Goal: Communication & Community: Share content

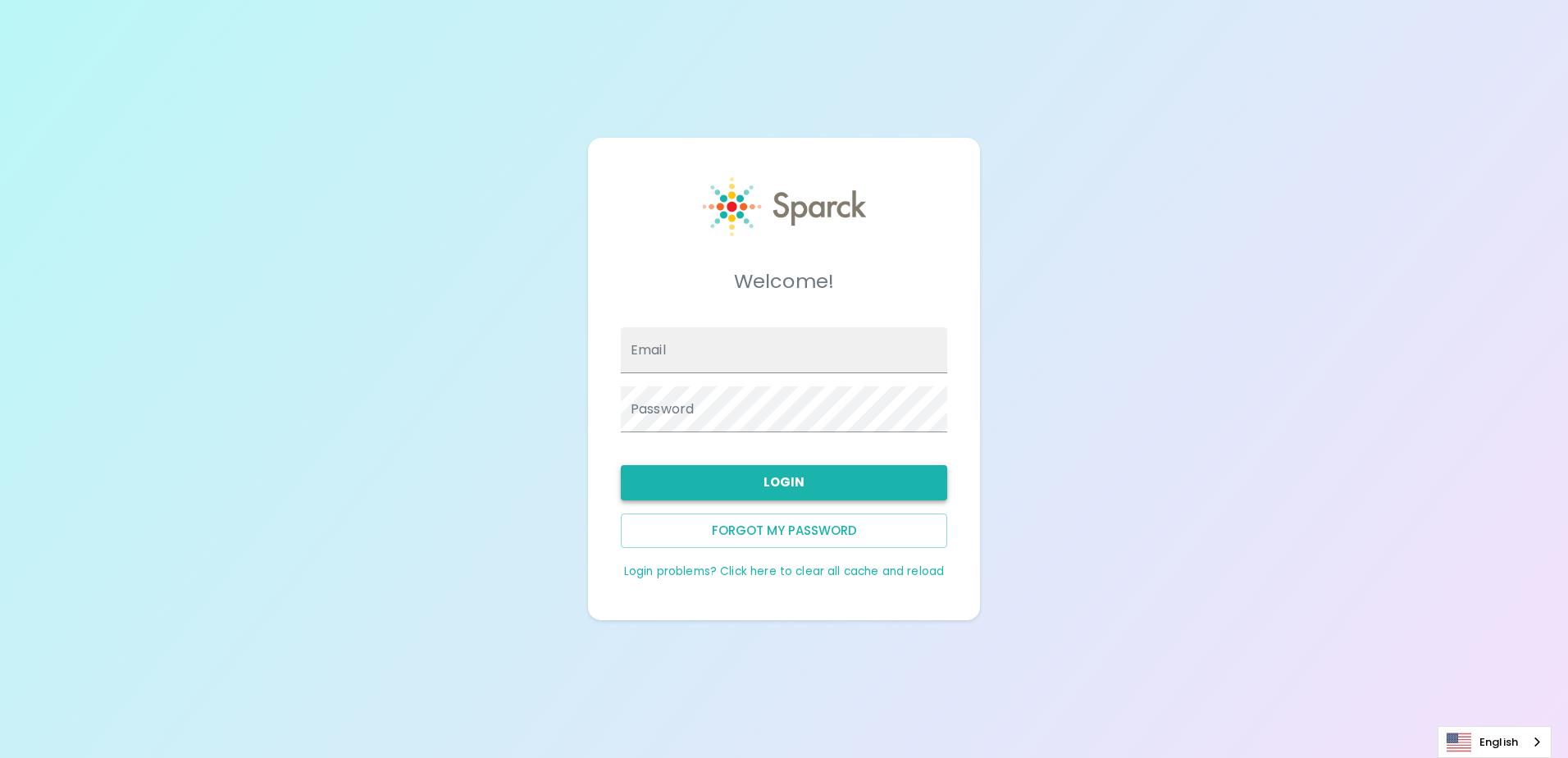
type input "[EMAIL_ADDRESS][DOMAIN_NAME]"
click at [781, 485] on button "Login" at bounding box center [784, 483] width 326 height 35
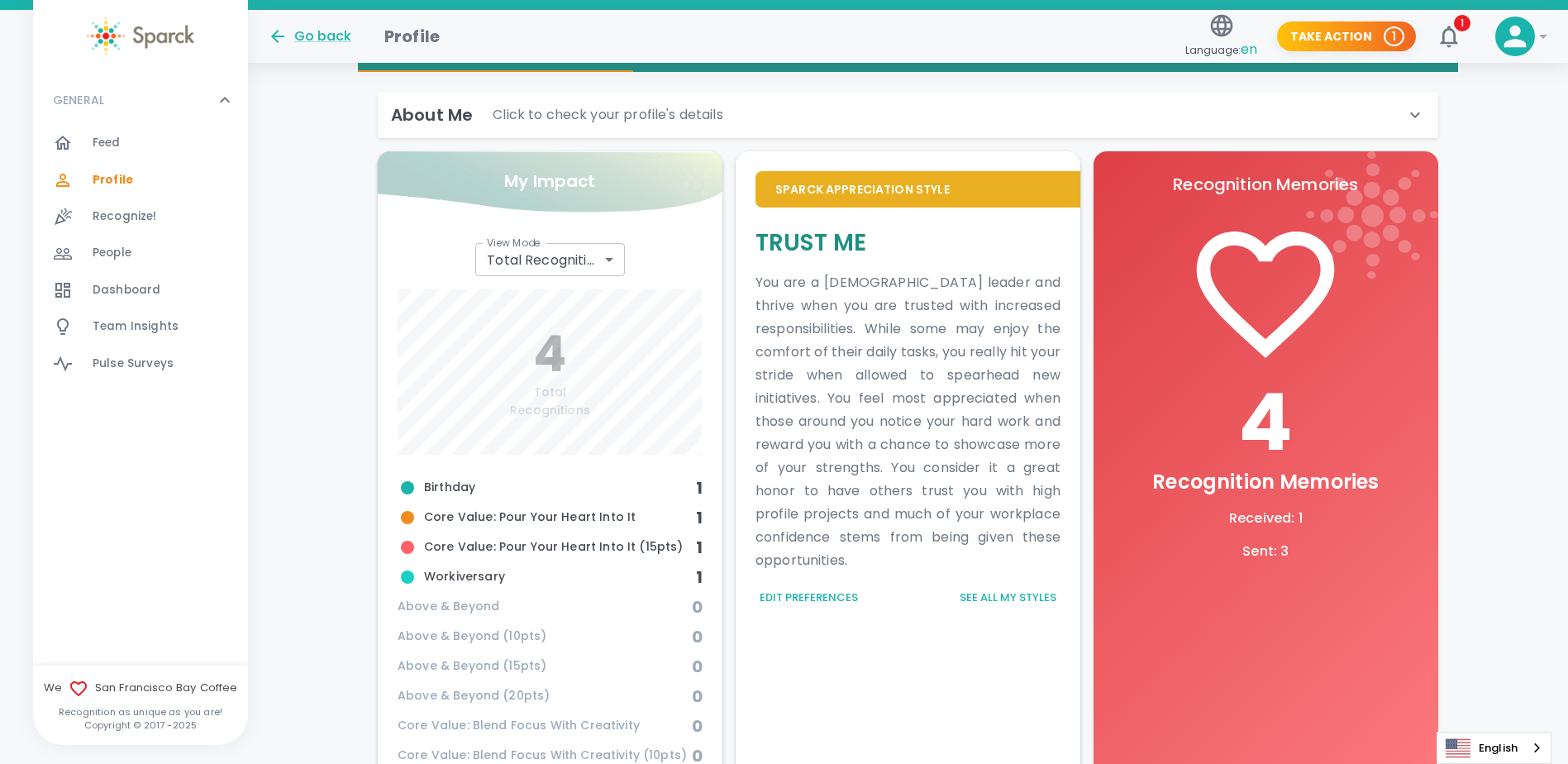
scroll to position [413, 0]
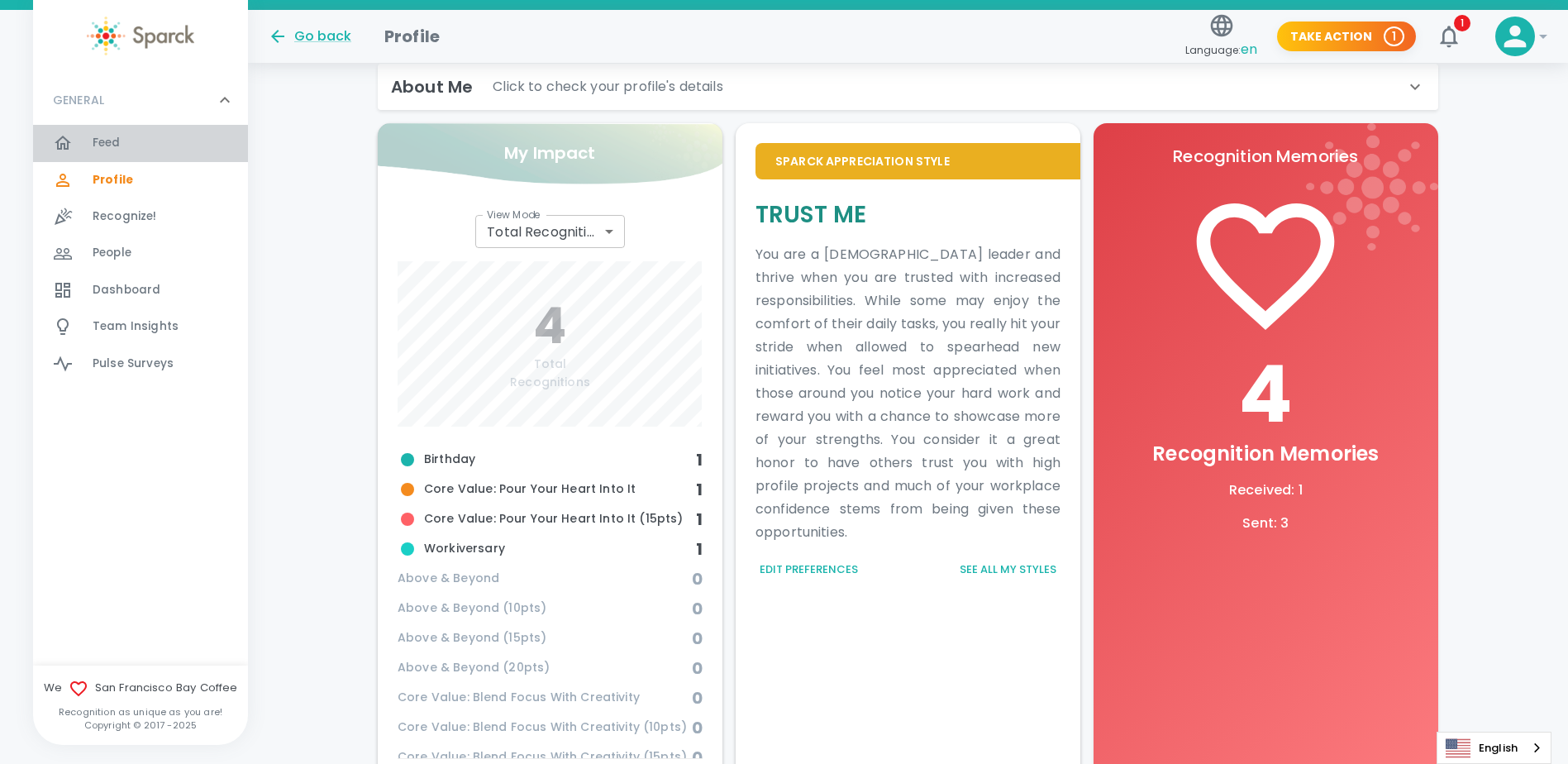
click at [161, 144] on div "Feed 0" at bounding box center [170, 143] width 156 height 23
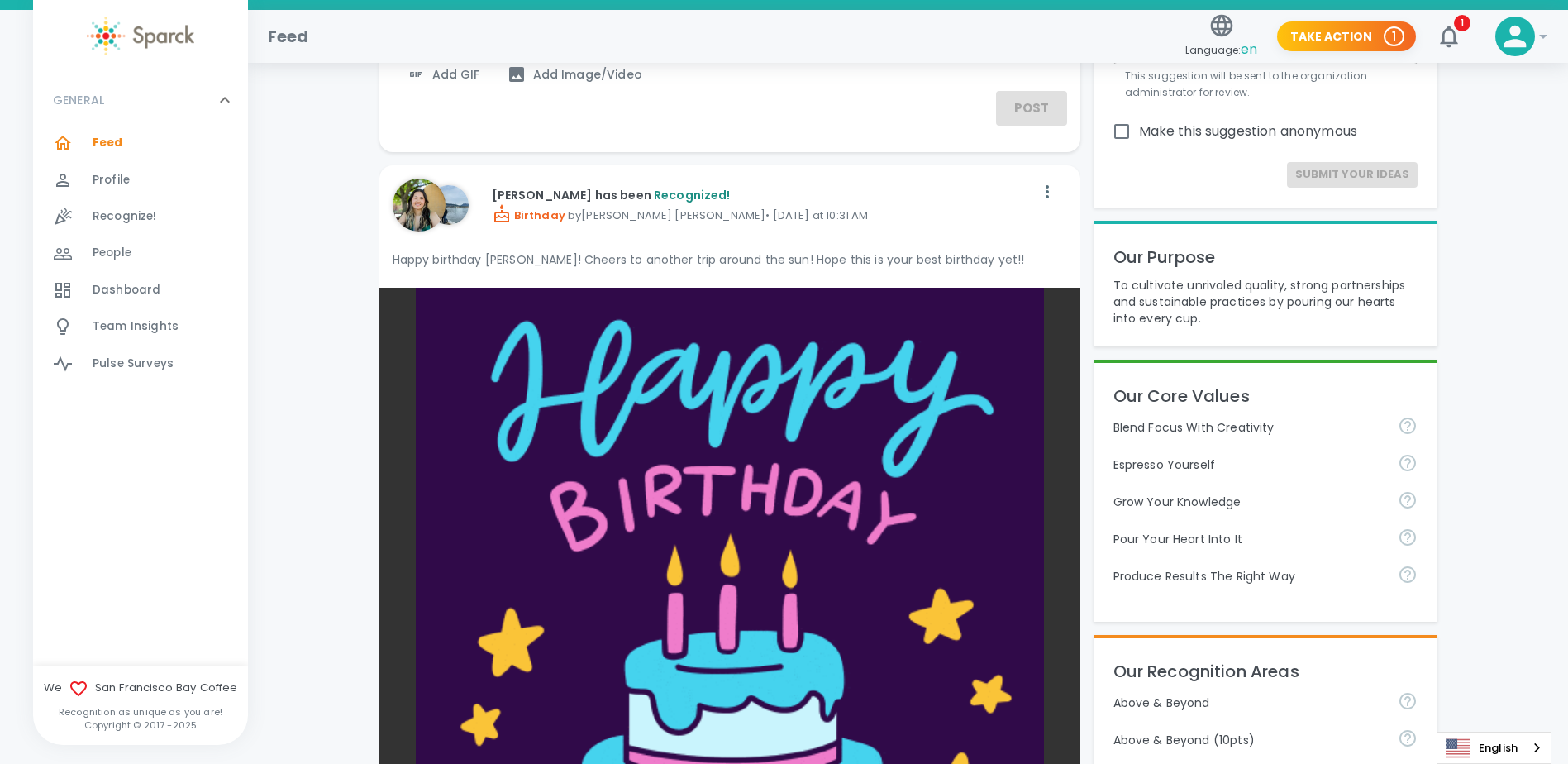
scroll to position [165, 0]
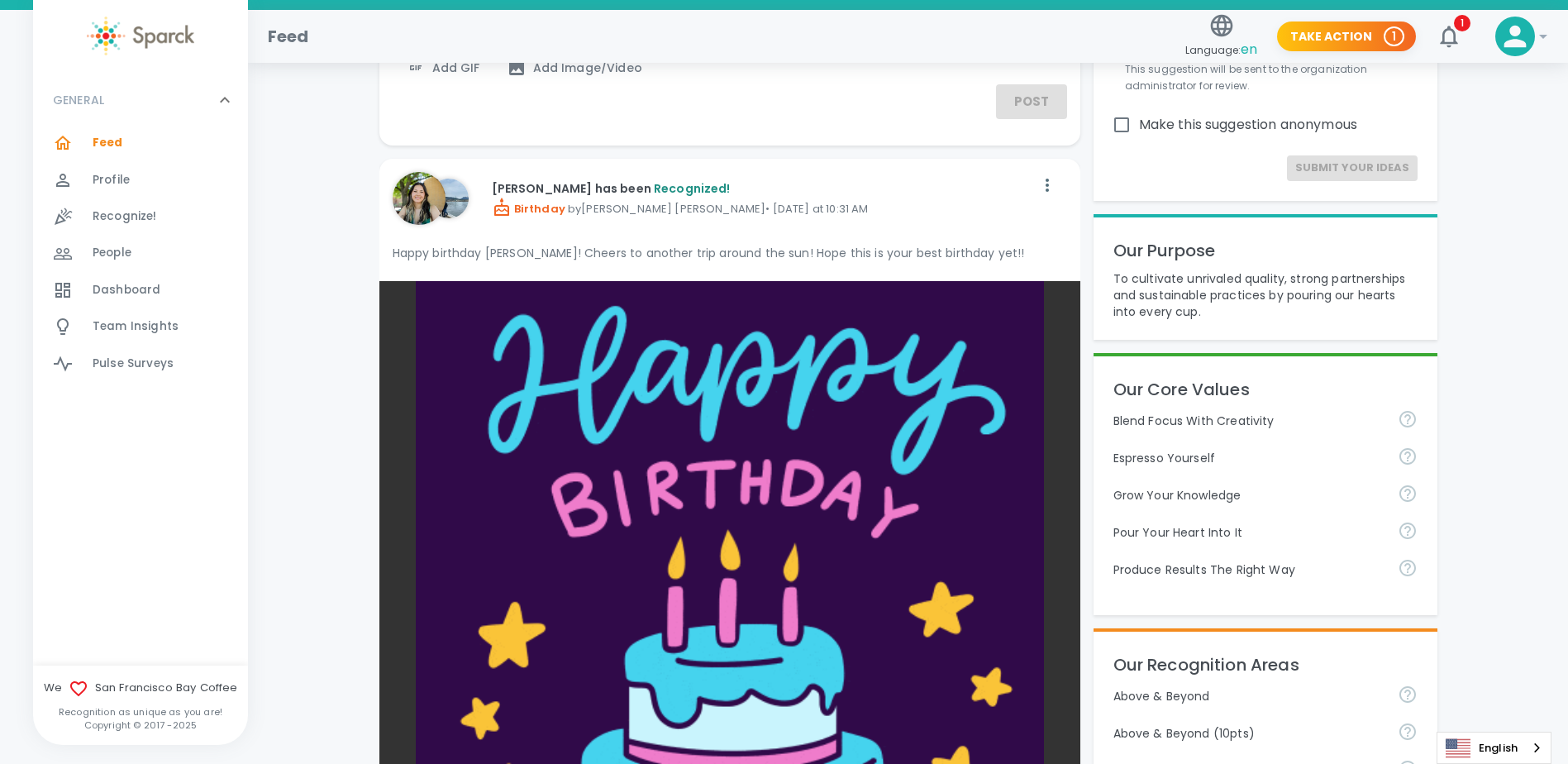
click at [539, 189] on p "[PERSON_NAME] has been Recognized!" at bounding box center [762, 188] width 542 height 17
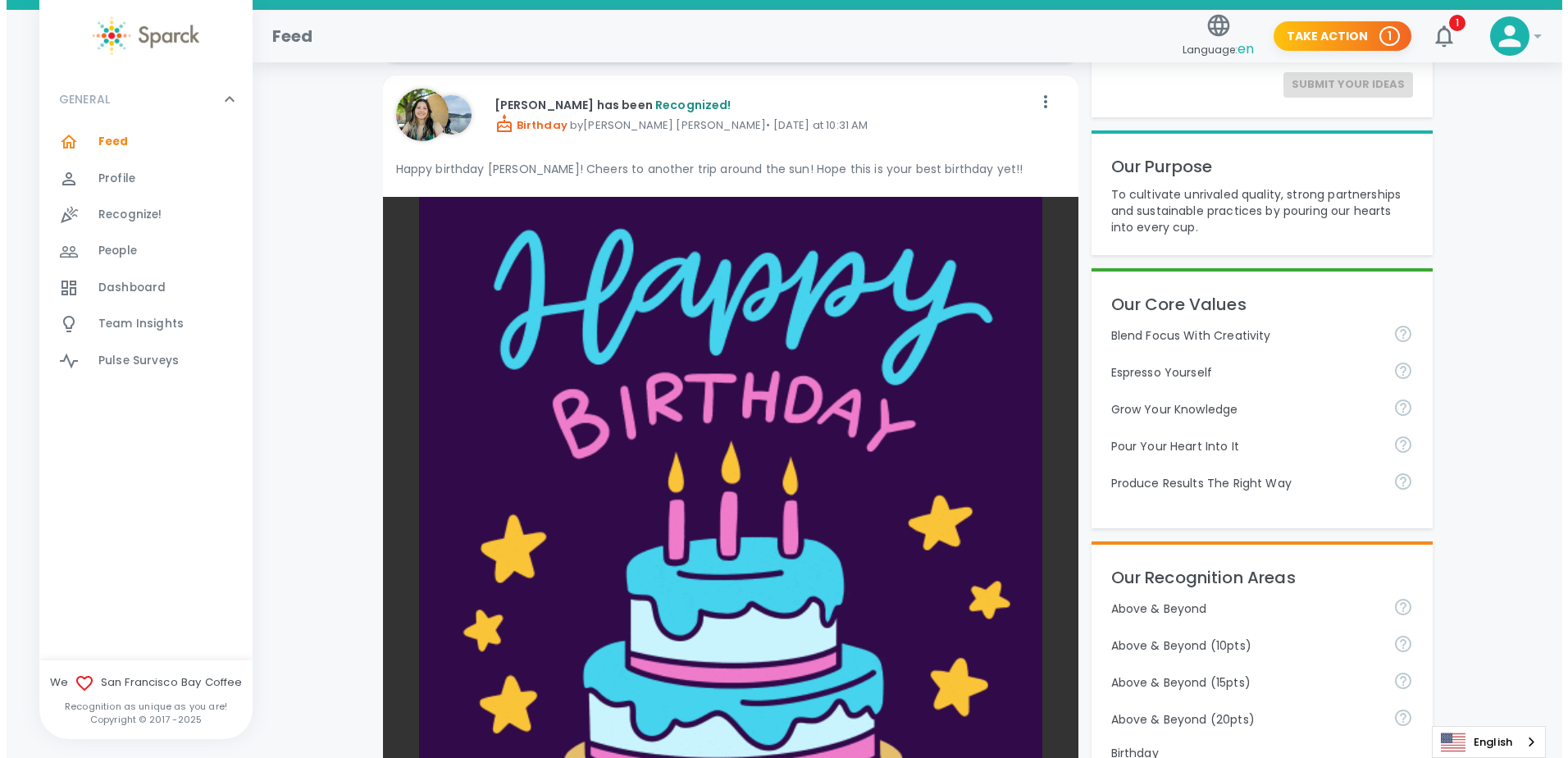
scroll to position [0, 0]
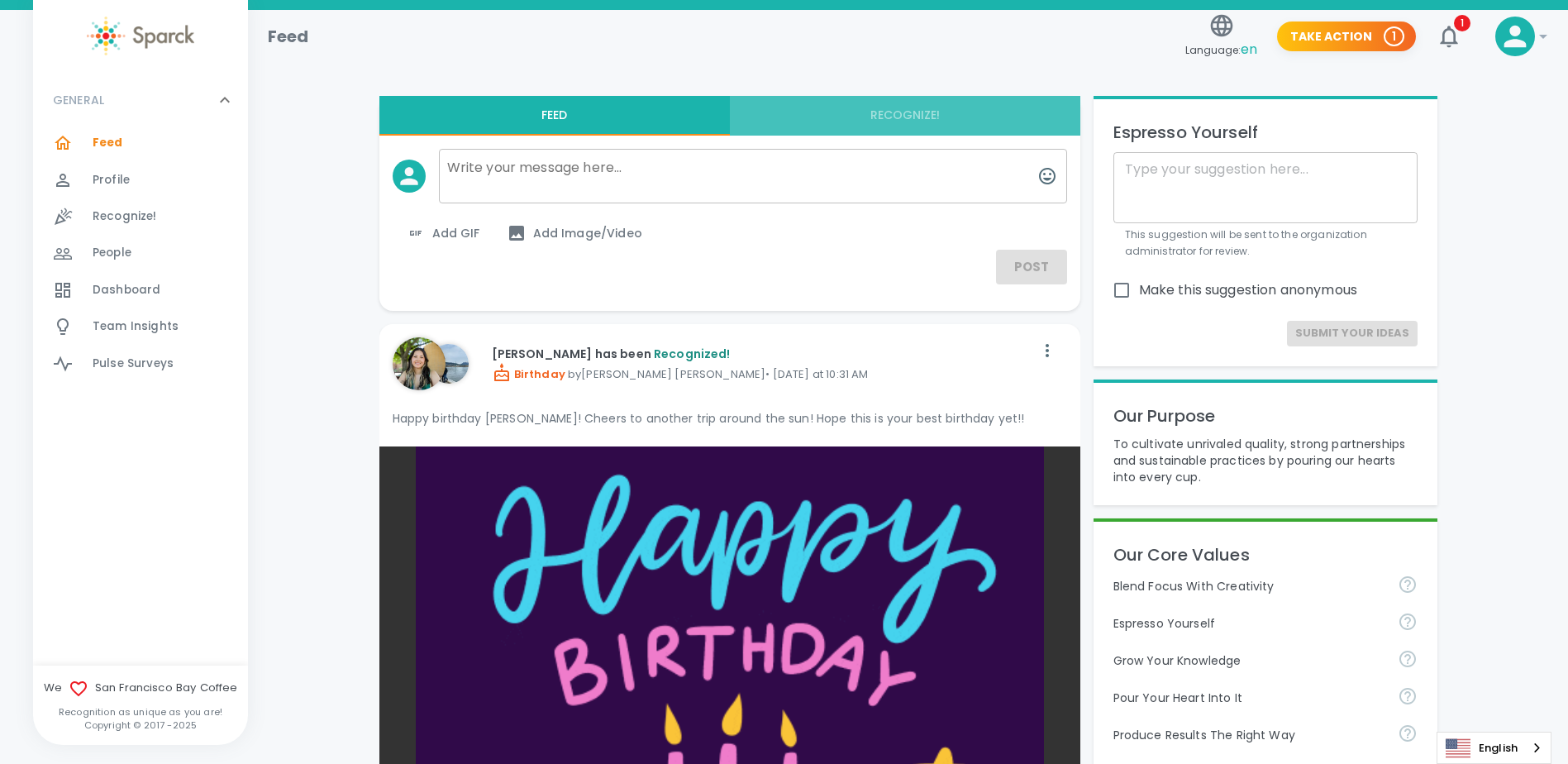
click at [886, 114] on button "Recognize!" at bounding box center [905, 116] width 351 height 40
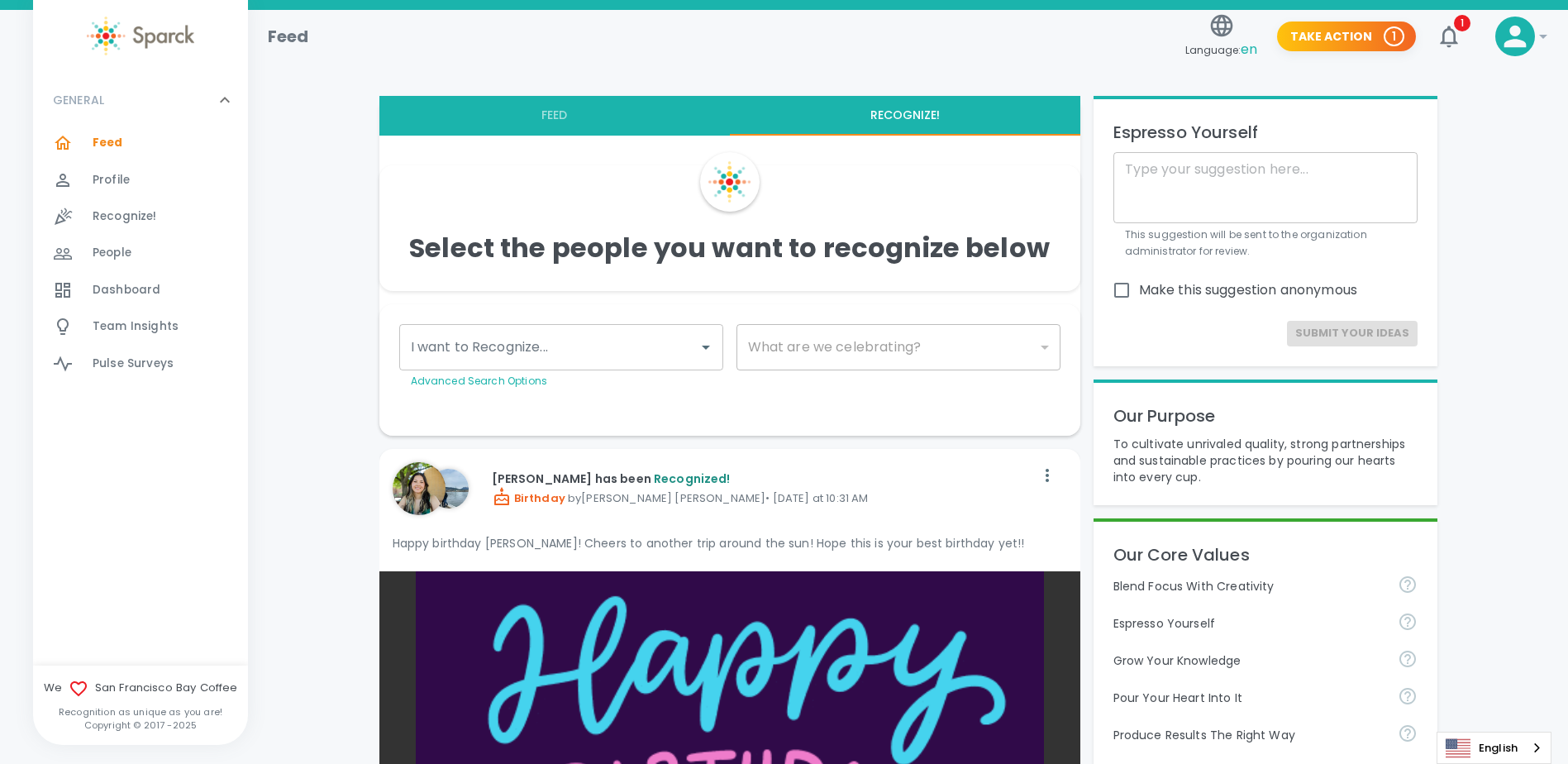
click at [689, 349] on input "I want to Recognize..." at bounding box center [548, 347] width 285 height 31
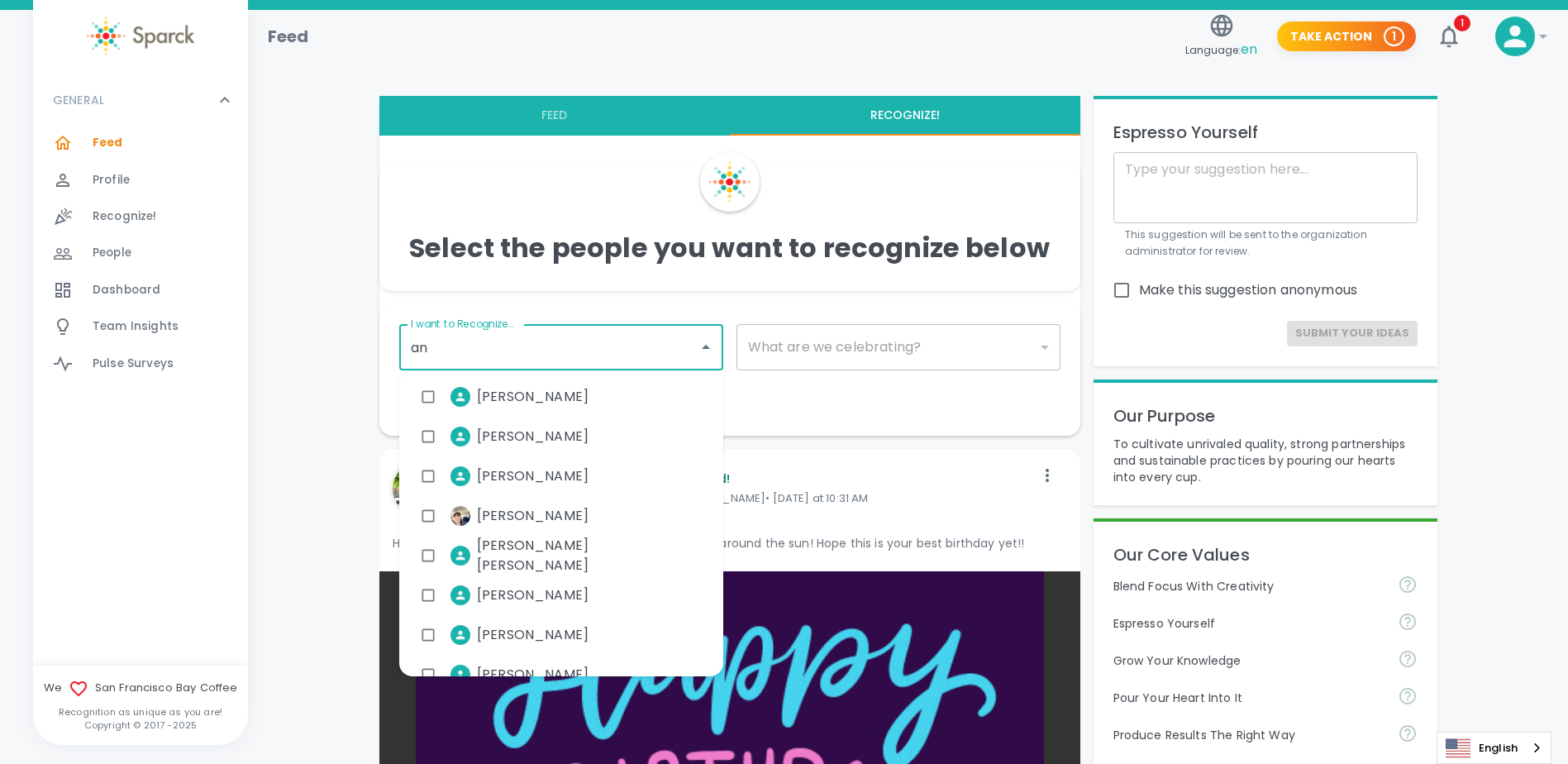
type input "[PERSON_NAME]"
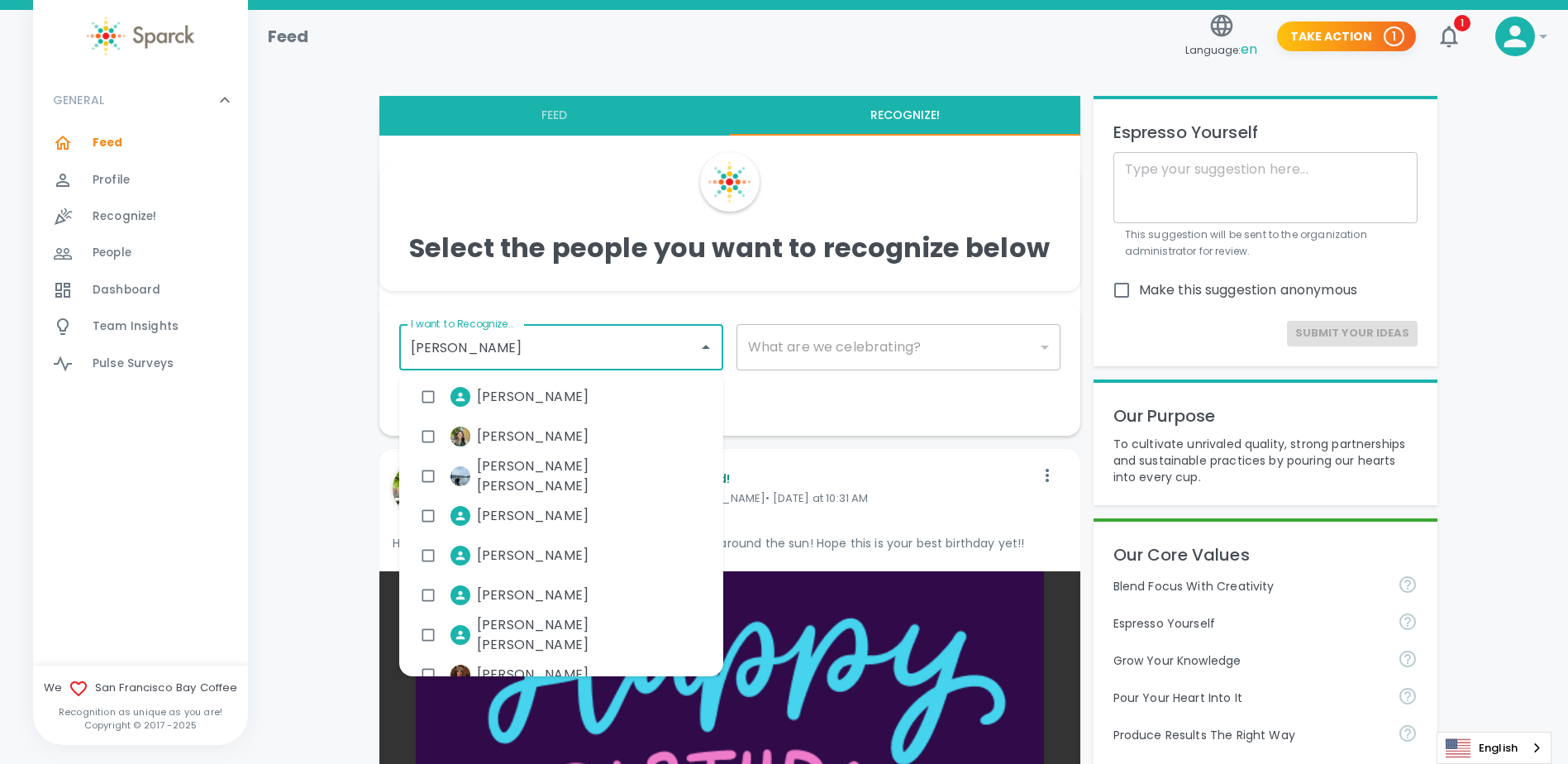
click at [582, 424] on div "[PERSON_NAME]" at bounding box center [561, 437] width 324 height 40
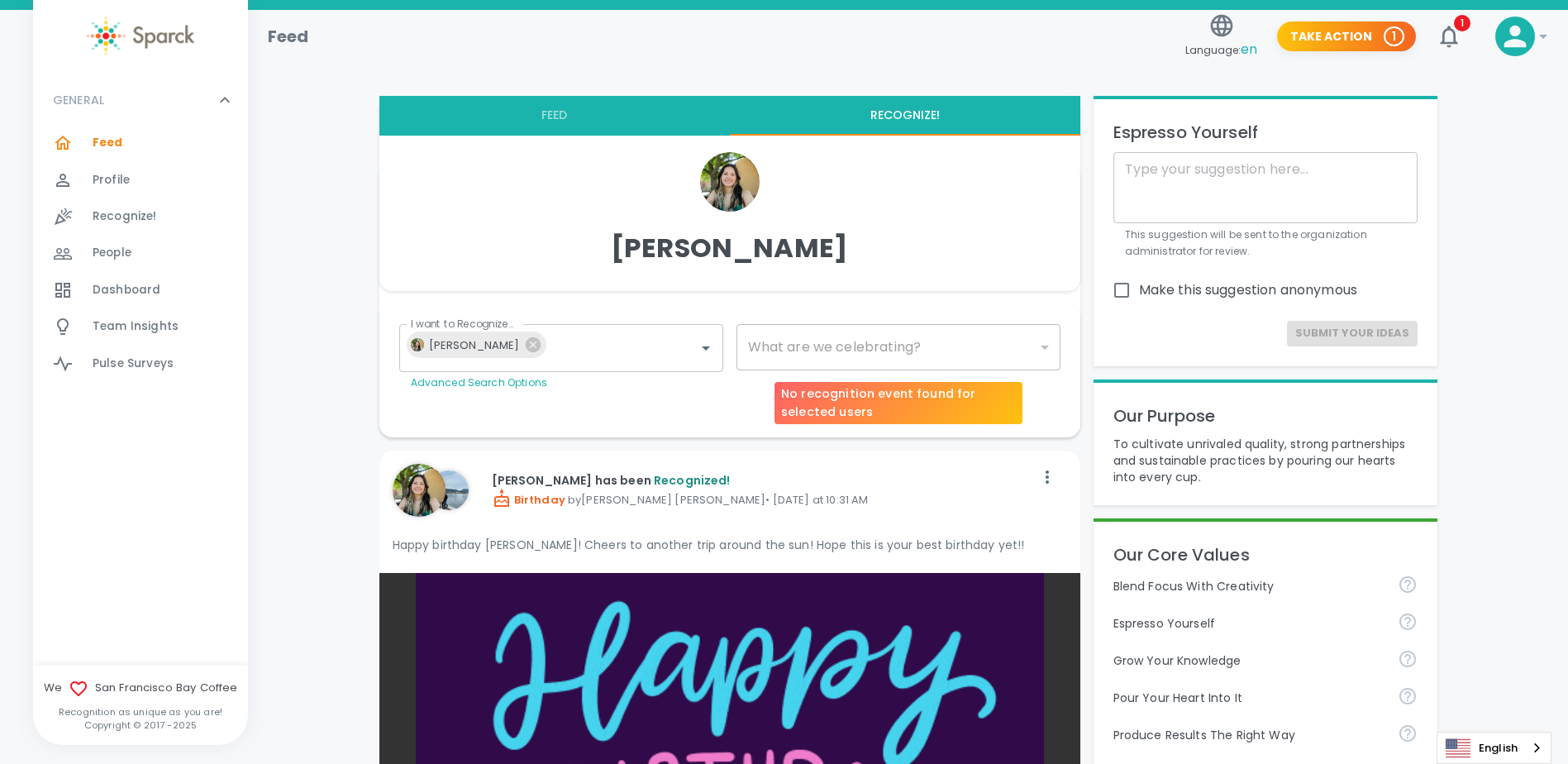
click at [784, 346] on div "​" at bounding box center [899, 346] width 324 height 46
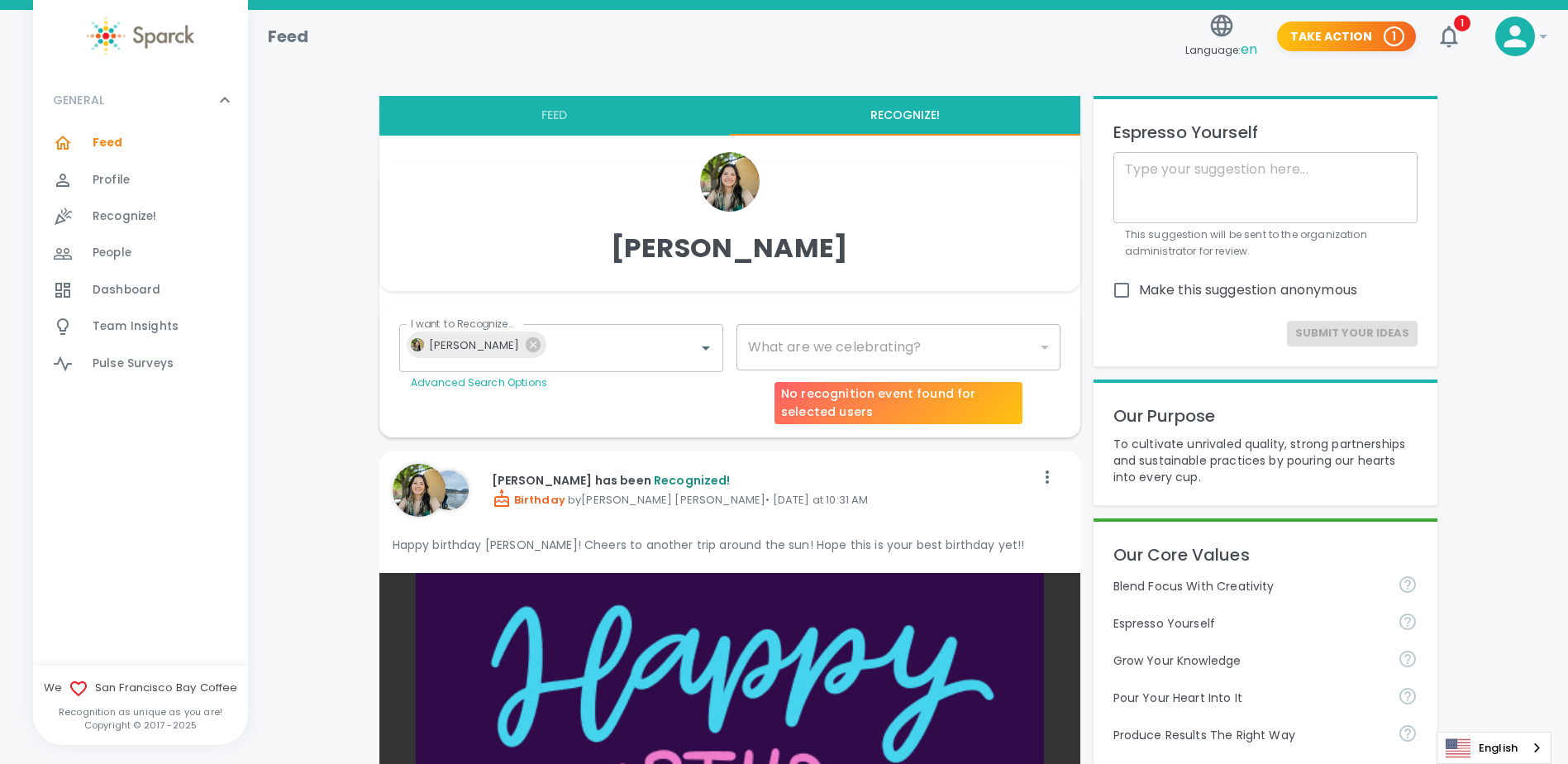
drag, startPoint x: 923, startPoint y: 328, endPoint x: 925, endPoint y: 343, distance: 15.1
click at [924, 332] on div "​" at bounding box center [899, 346] width 324 height 46
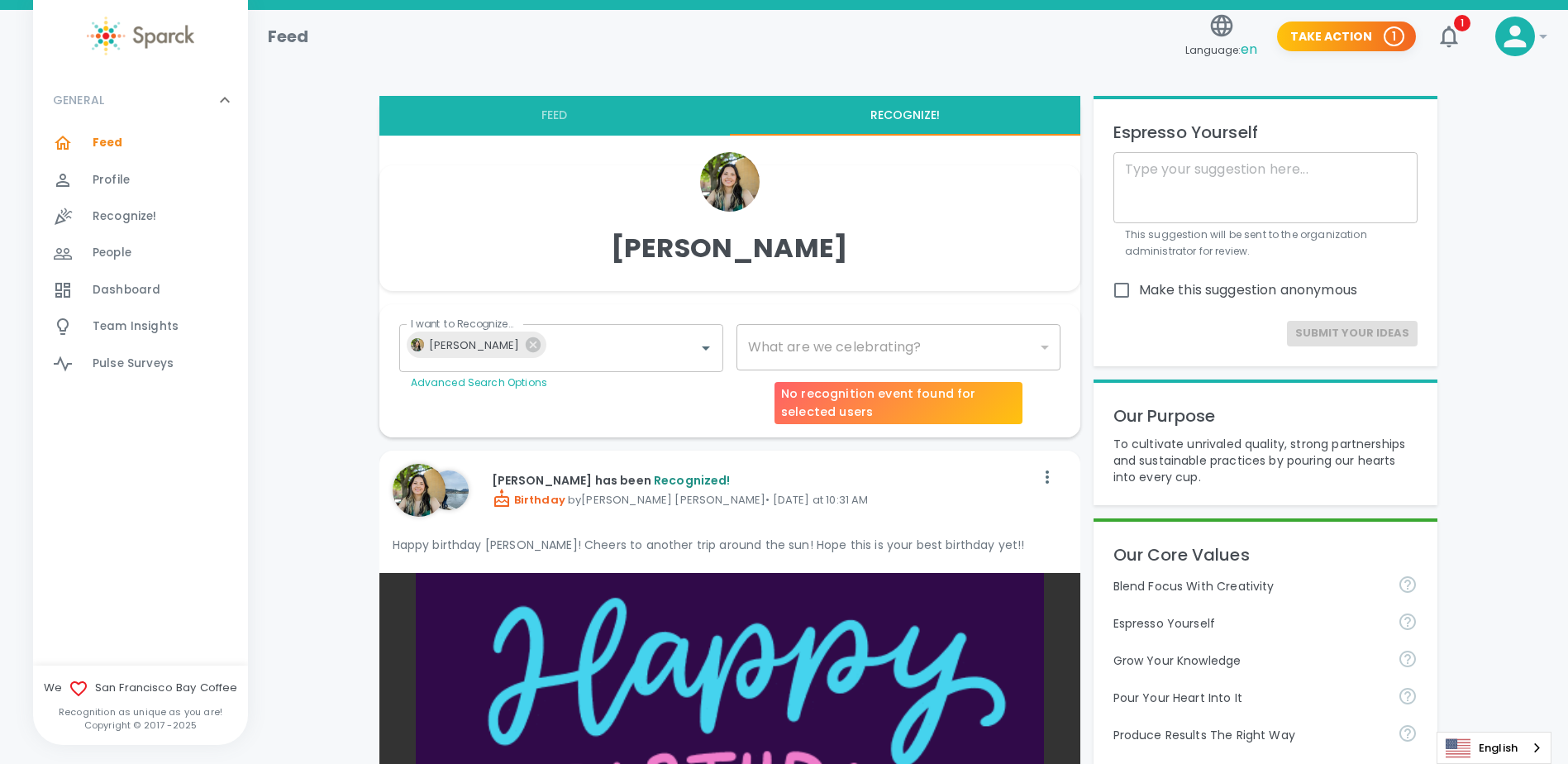
click at [925, 343] on div "​" at bounding box center [899, 346] width 324 height 46
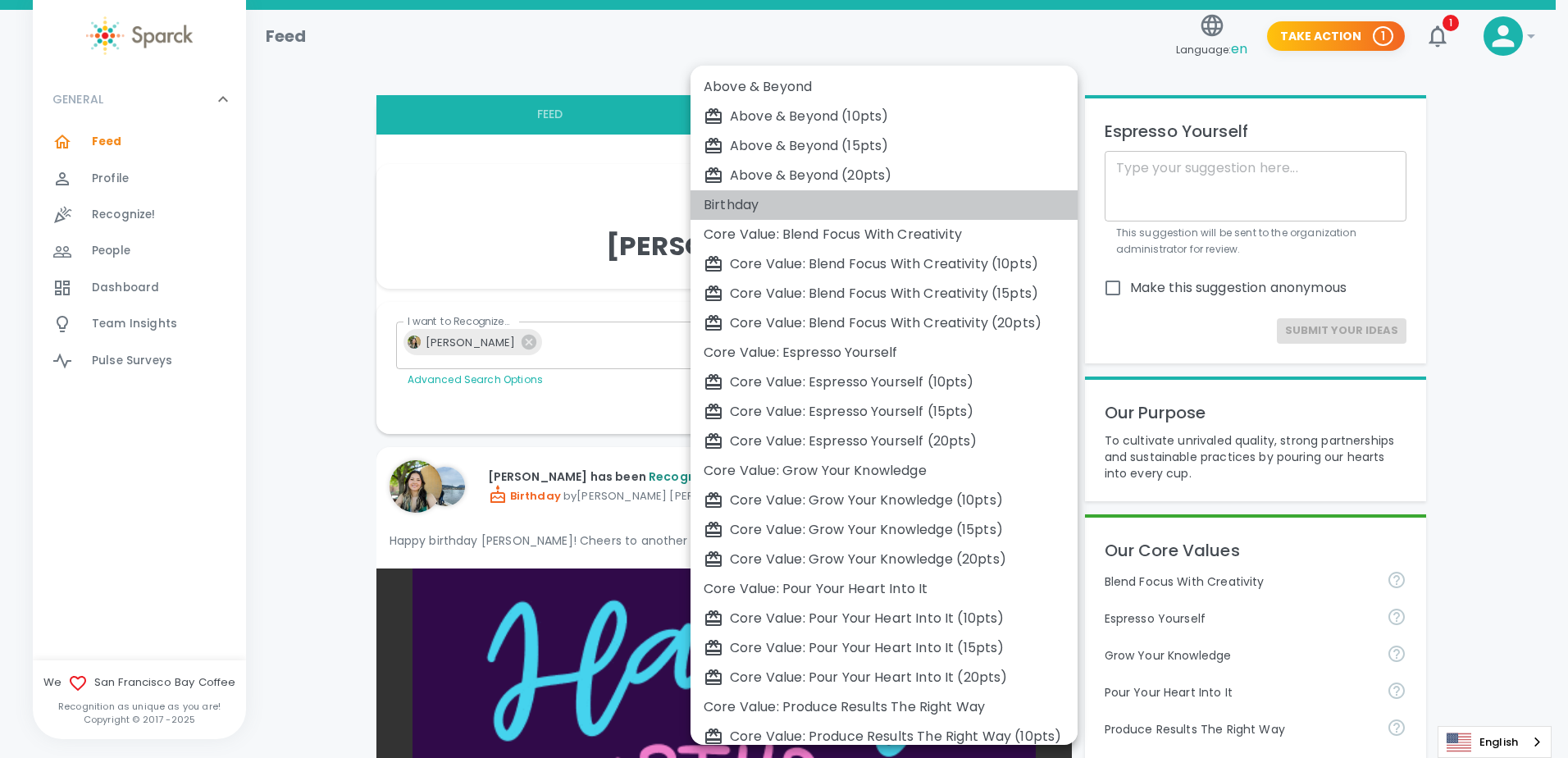
click at [745, 194] on li "Birthday" at bounding box center [884, 205] width 387 height 29
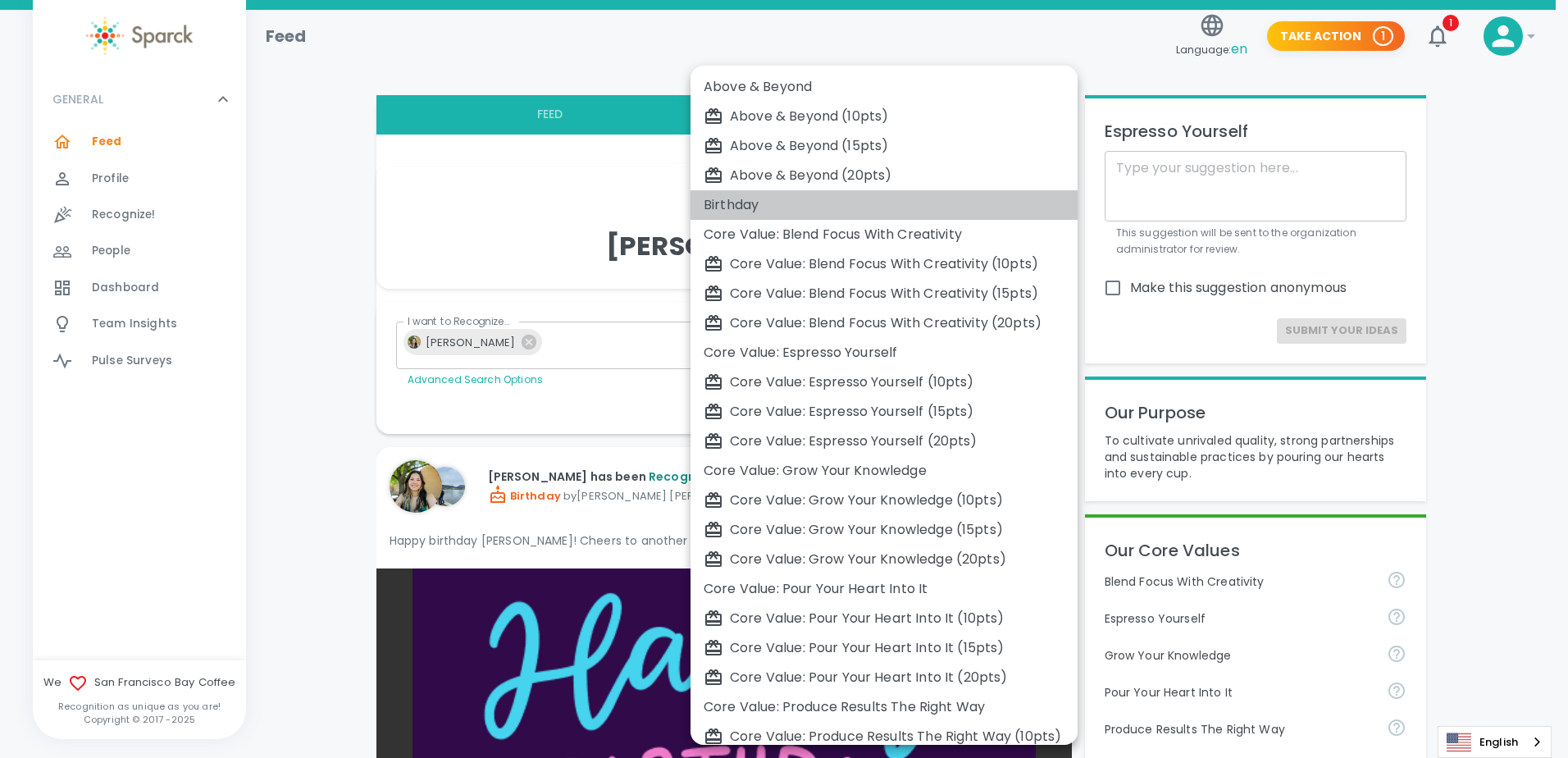
type input "2072"
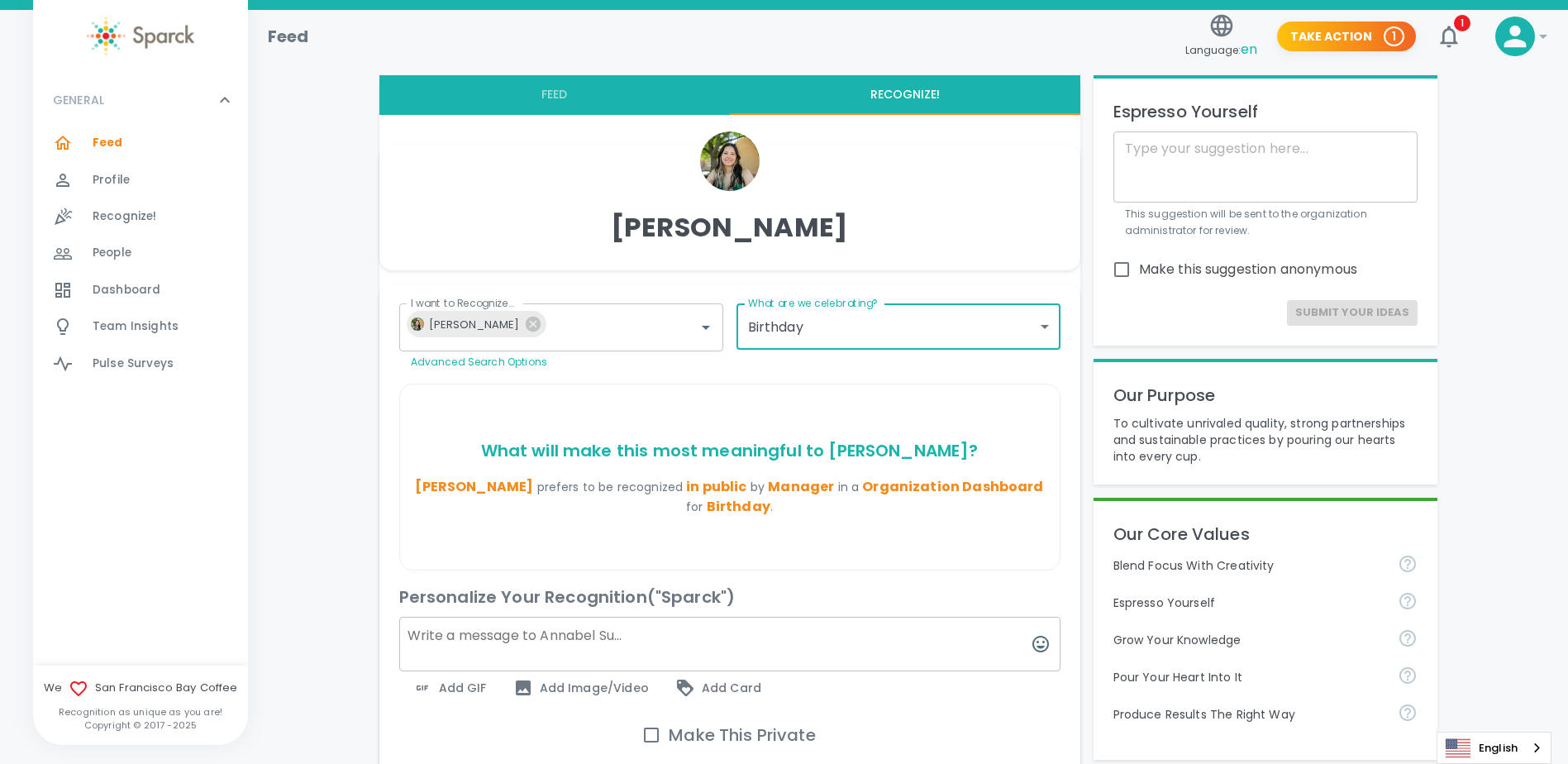
scroll to position [83, 0]
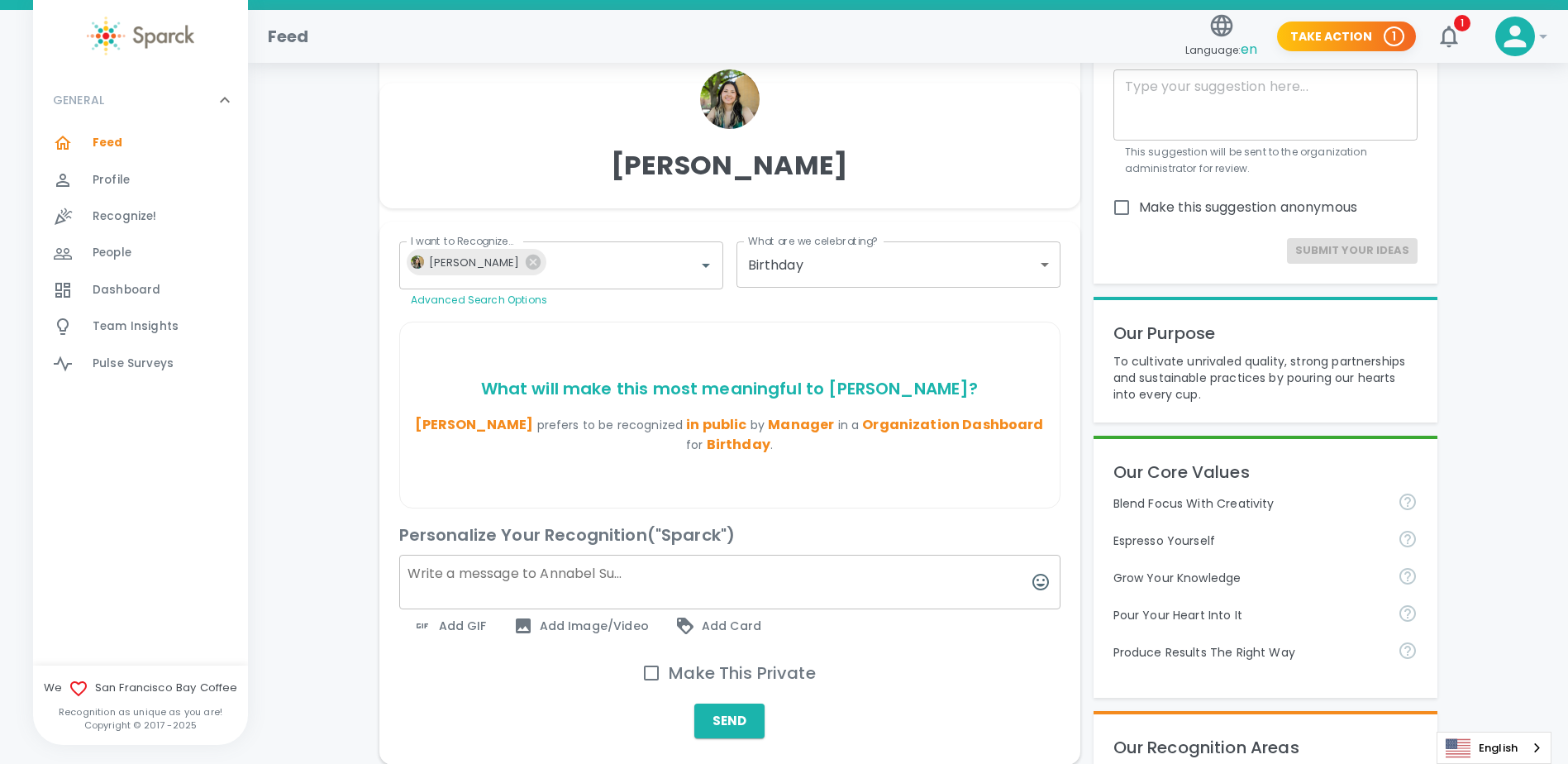
click at [635, 628] on span "Add Image/Video" at bounding box center [581, 626] width 136 height 20
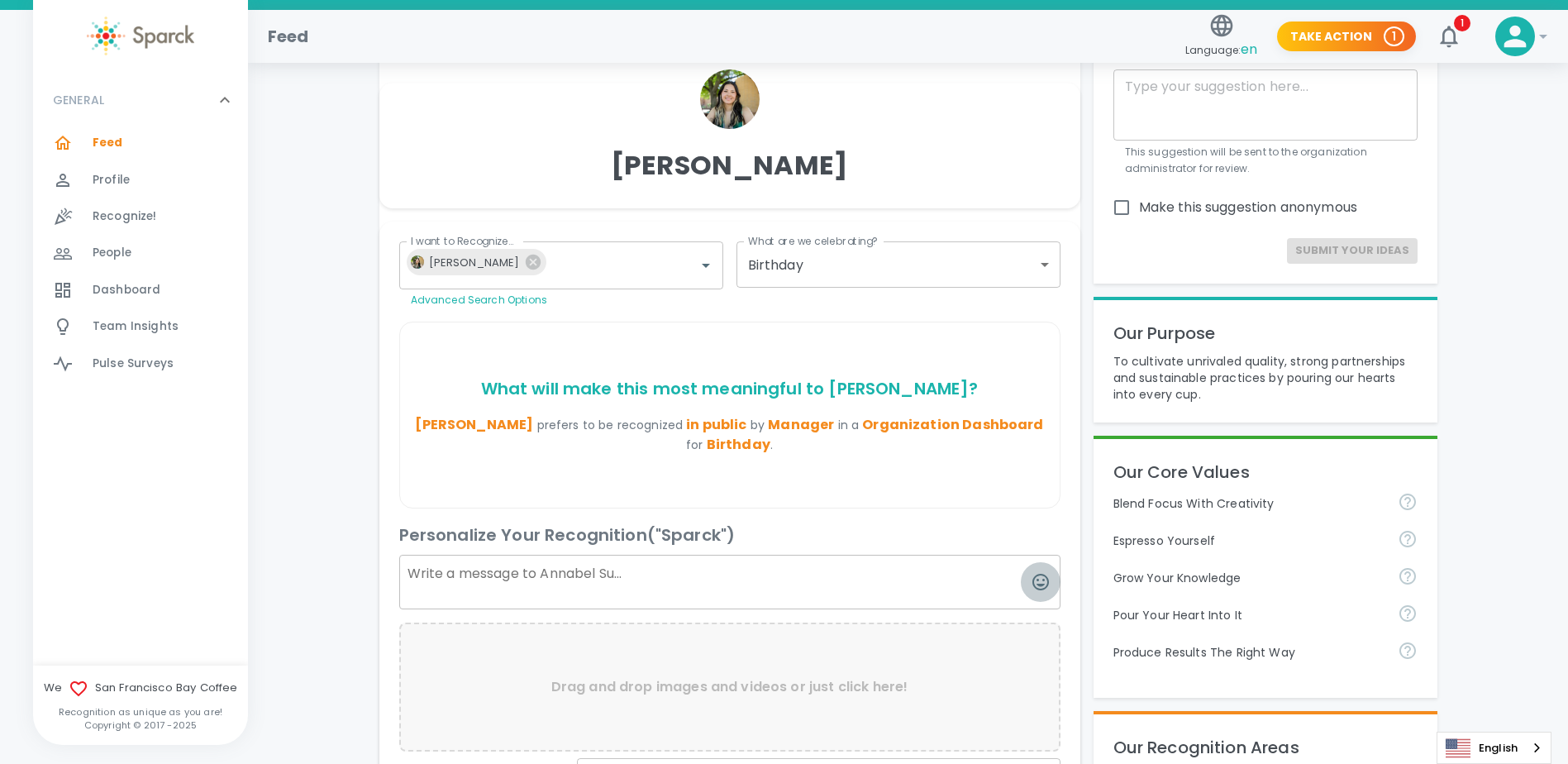
click at [1044, 577] on icon "button" at bounding box center [1041, 581] width 20 height 20
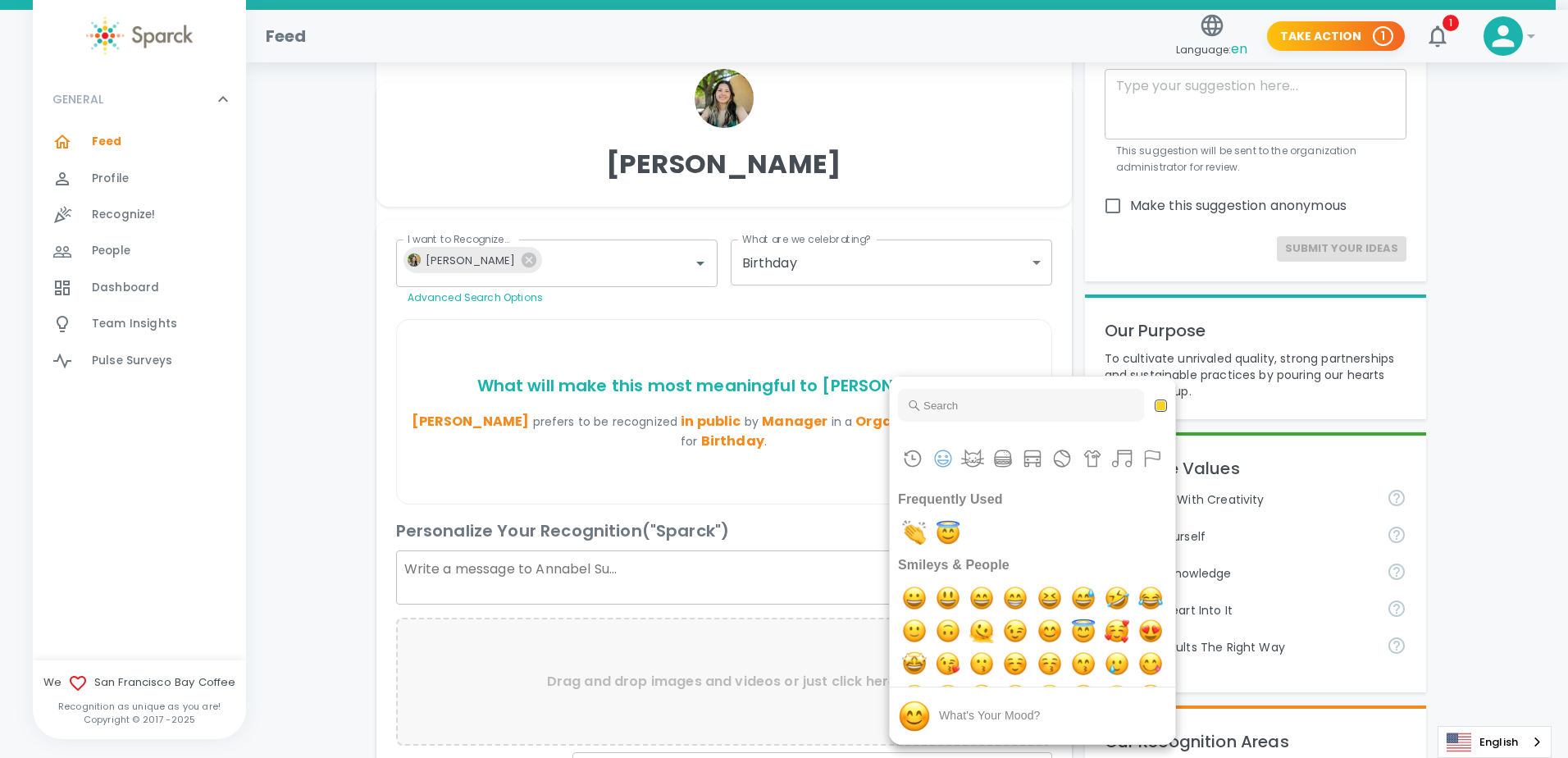
click at [734, 578] on div at bounding box center [784, 379] width 1568 height 758
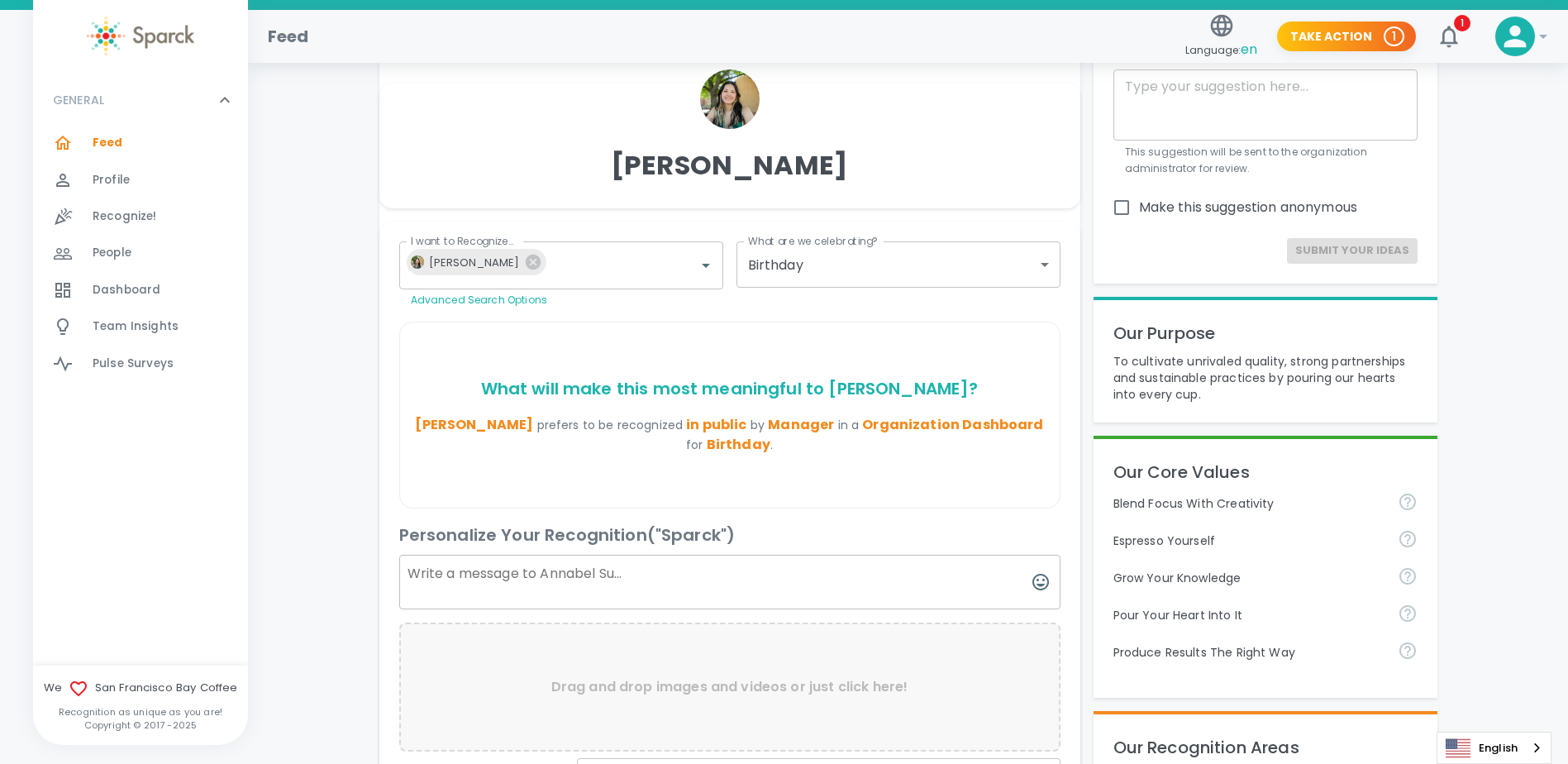
click at [754, 544] on div "Personalize Your Recognition ("Sparck")" at bounding box center [730, 535] width 661 height 26
click at [810, 577] on textarea at bounding box center [730, 582] width 661 height 55
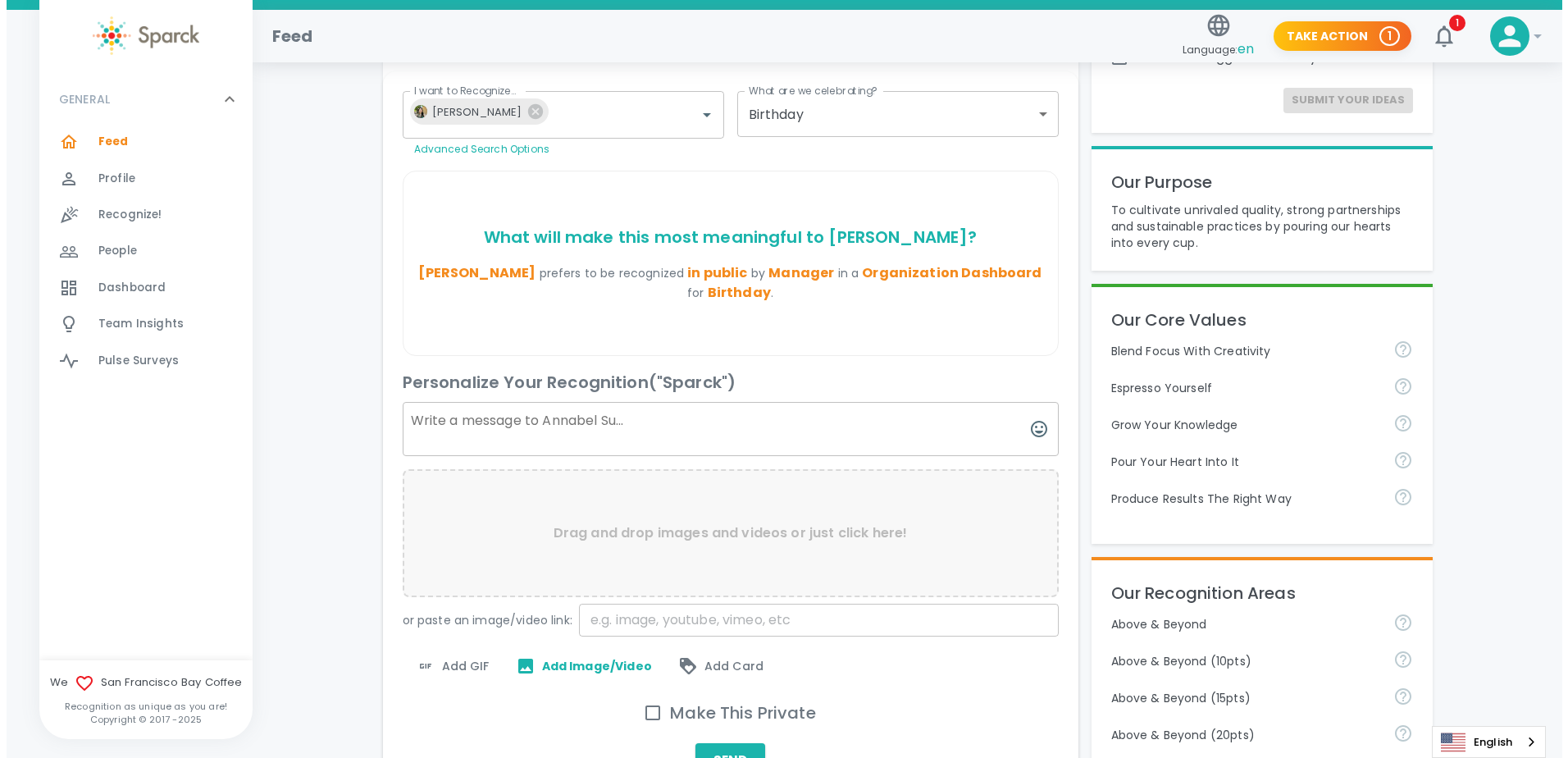
scroll to position [246, 0]
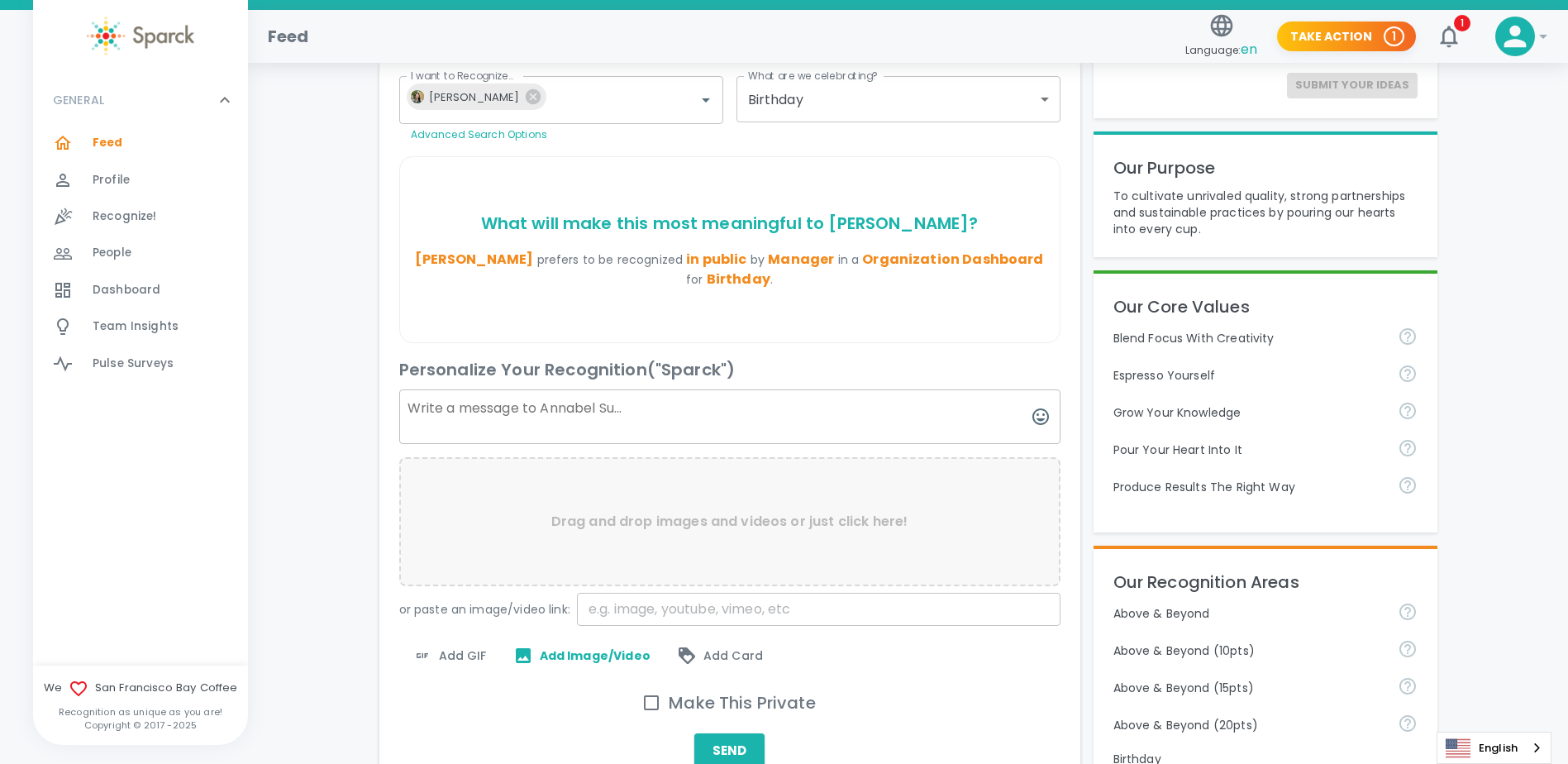
click at [468, 653] on span "Add GIF" at bounding box center [450, 655] width 75 height 20
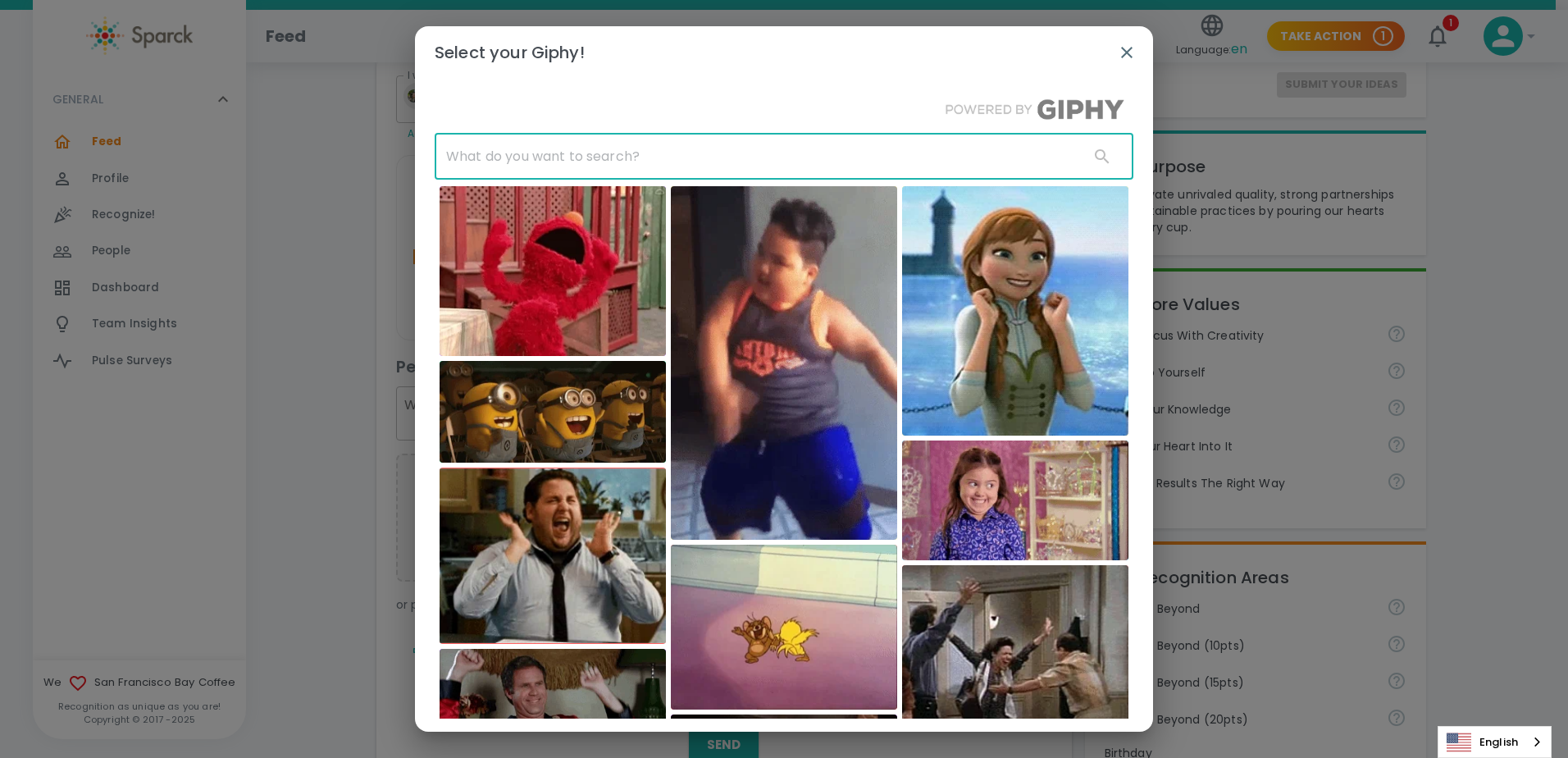
click at [763, 155] on input "text" at bounding box center [755, 156] width 641 height 46
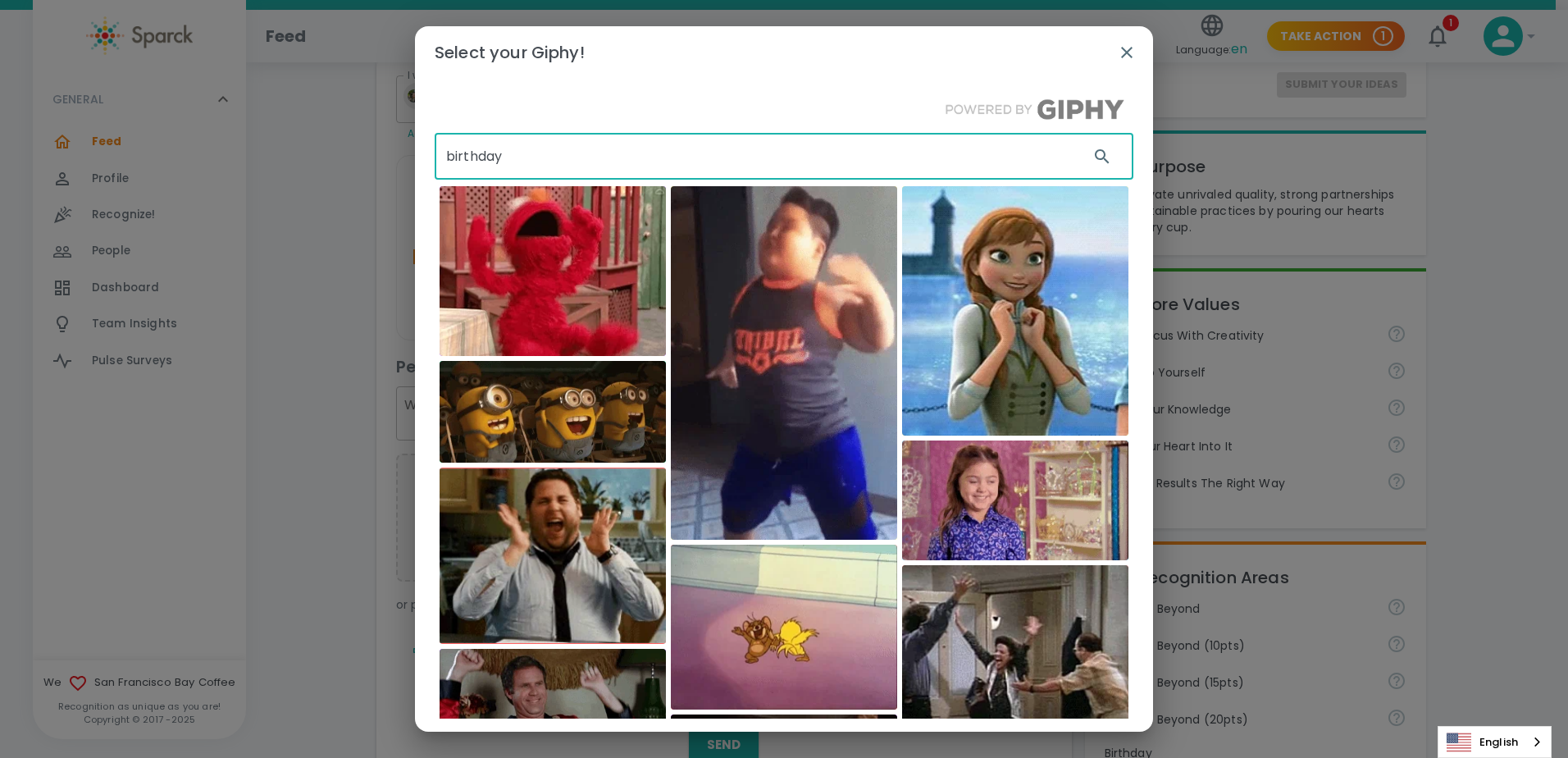
type input "birthday"
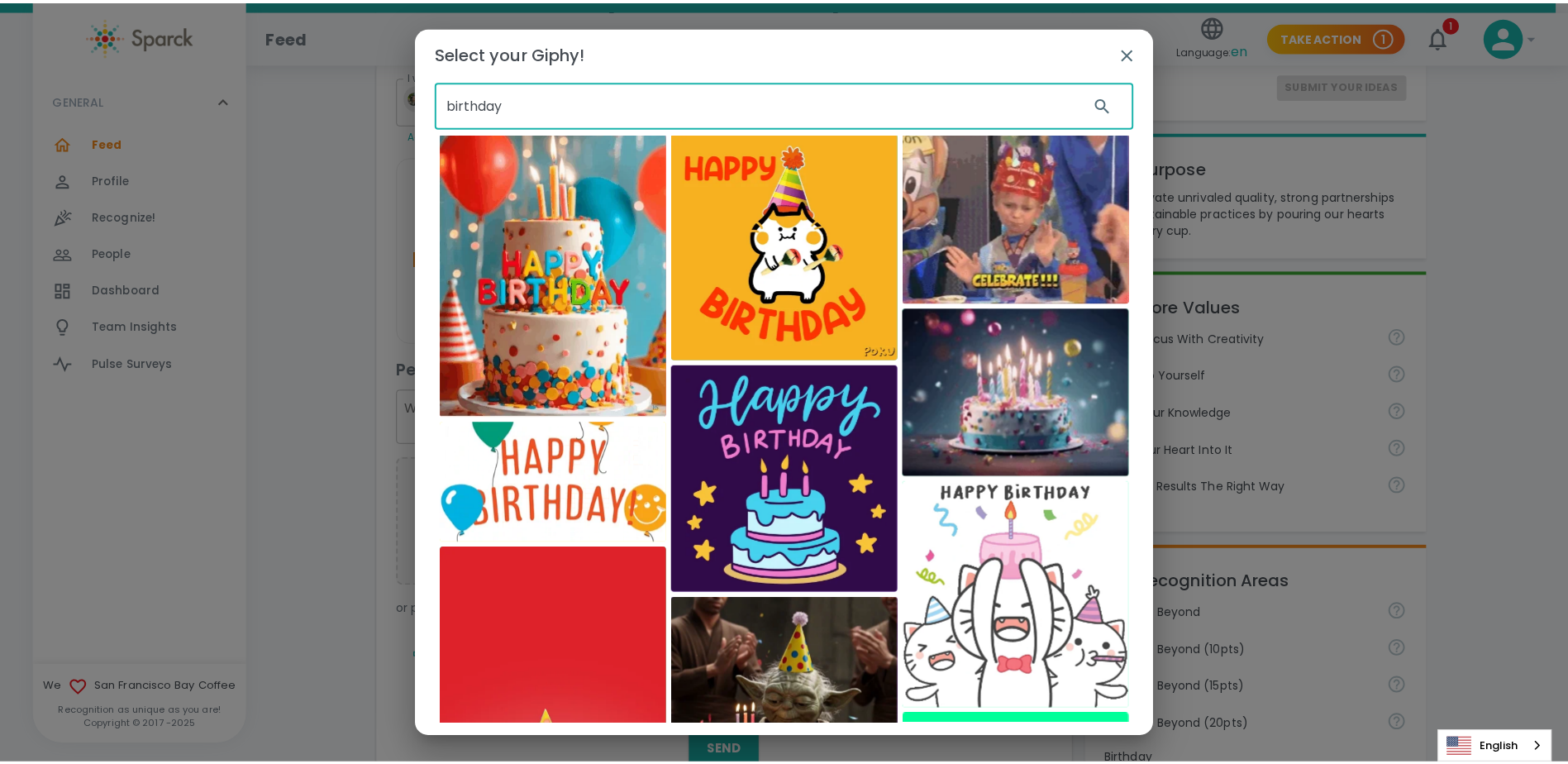
scroll to position [83, 0]
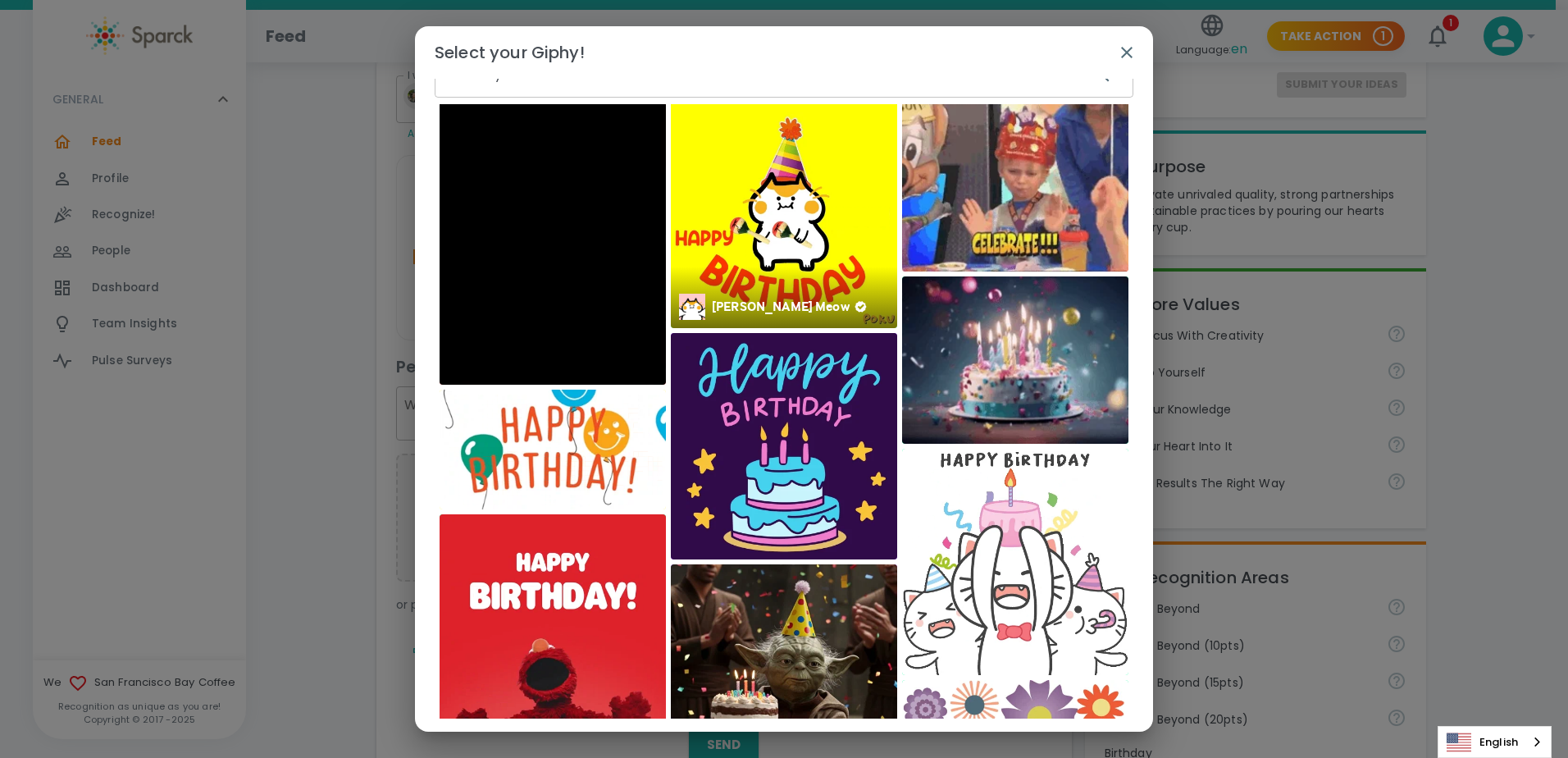
click at [779, 255] on img at bounding box center [784, 215] width 226 height 226
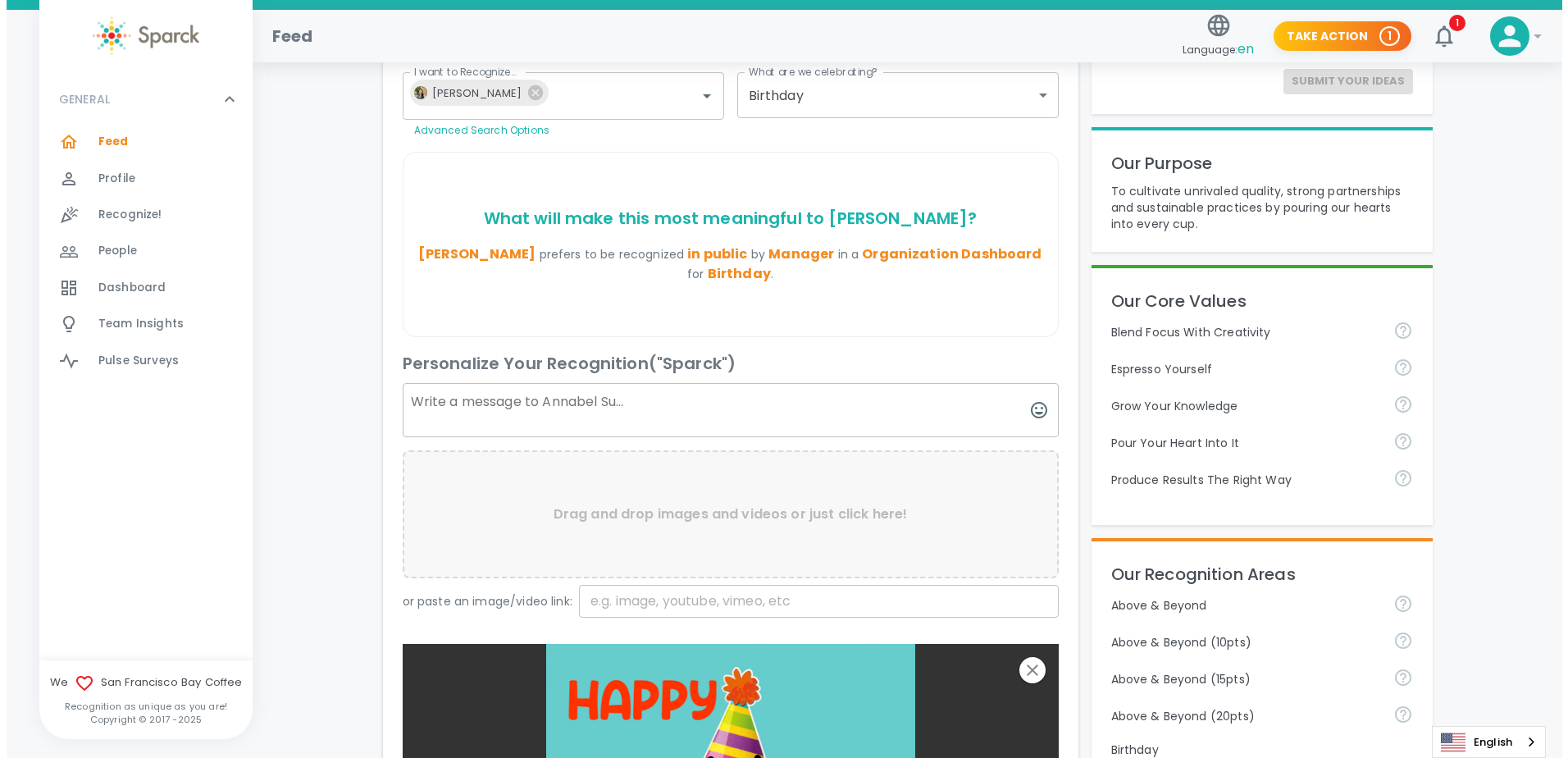
scroll to position [246, 0]
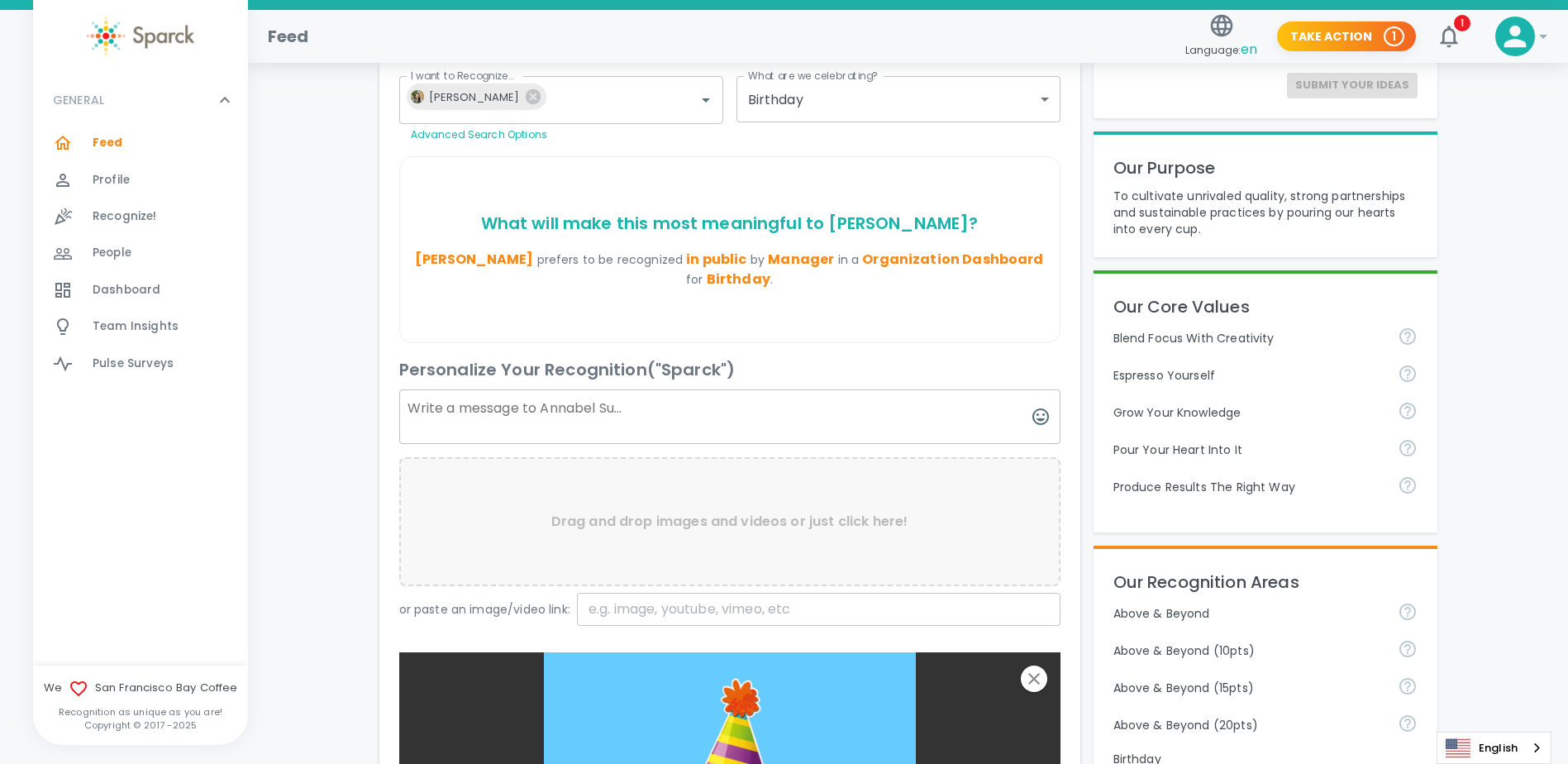
click at [621, 412] on textarea at bounding box center [730, 417] width 661 height 55
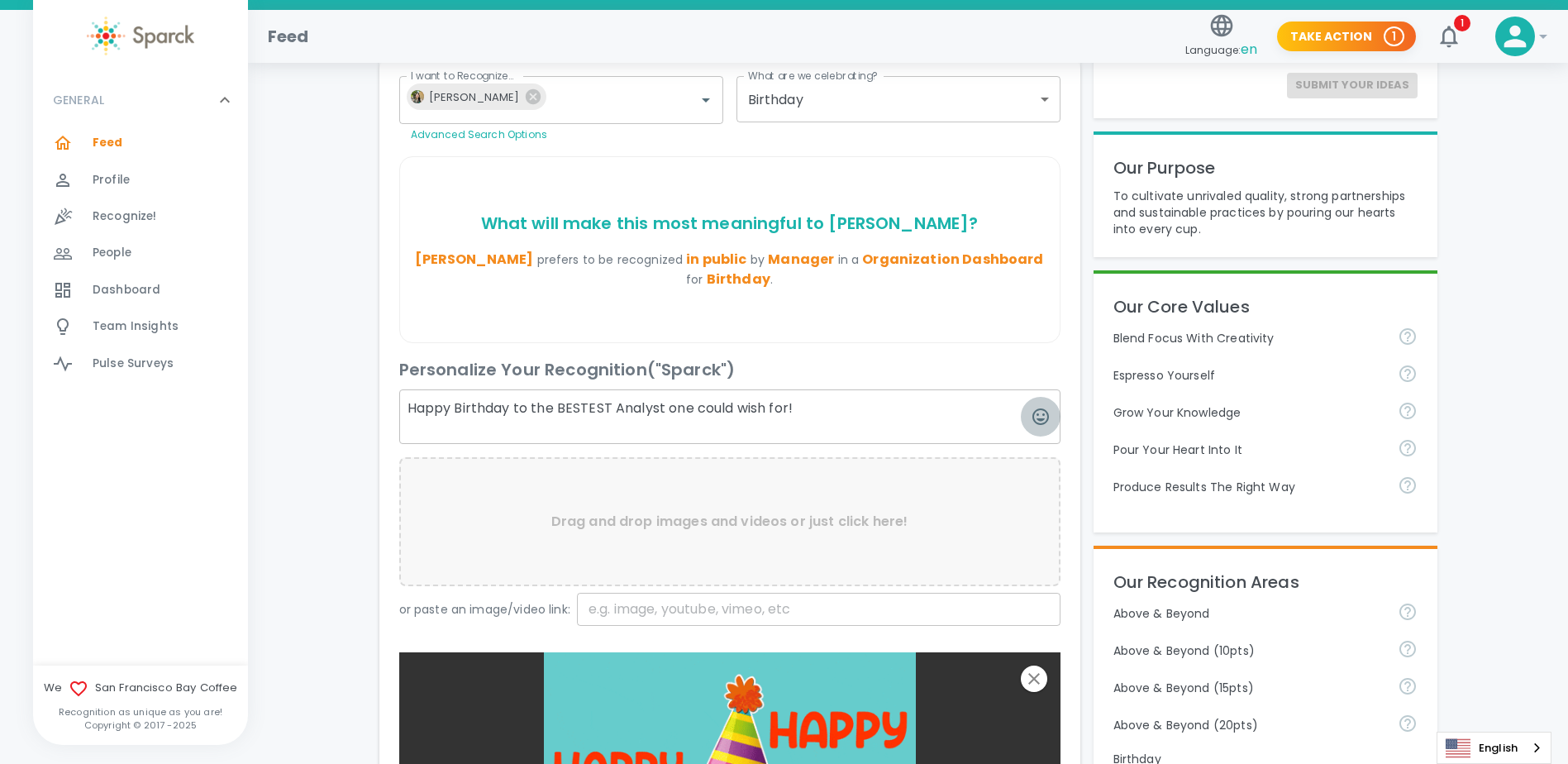
click at [1042, 422] on icon "button" at bounding box center [1041, 416] width 20 height 20
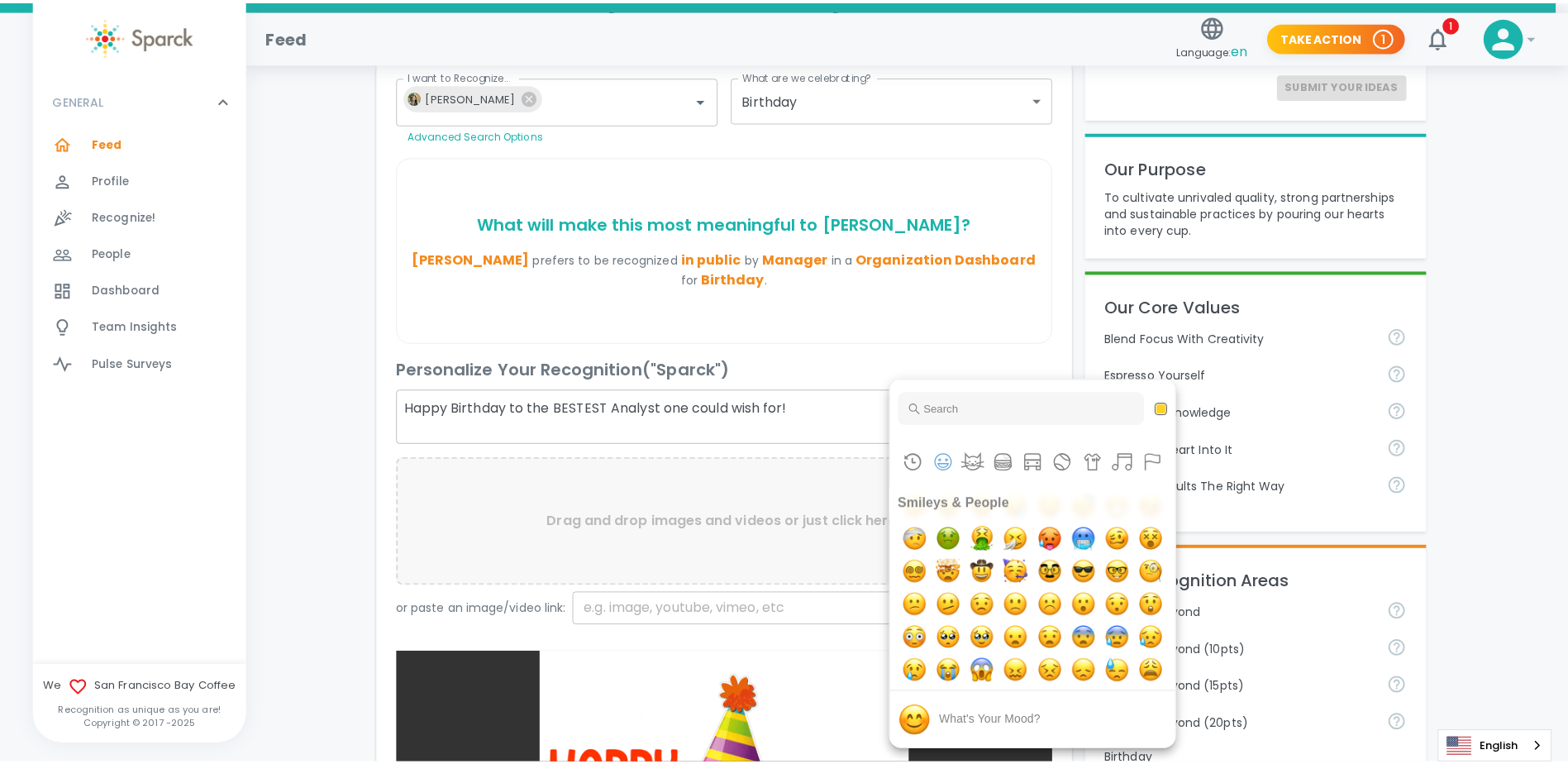
scroll to position [331, 0]
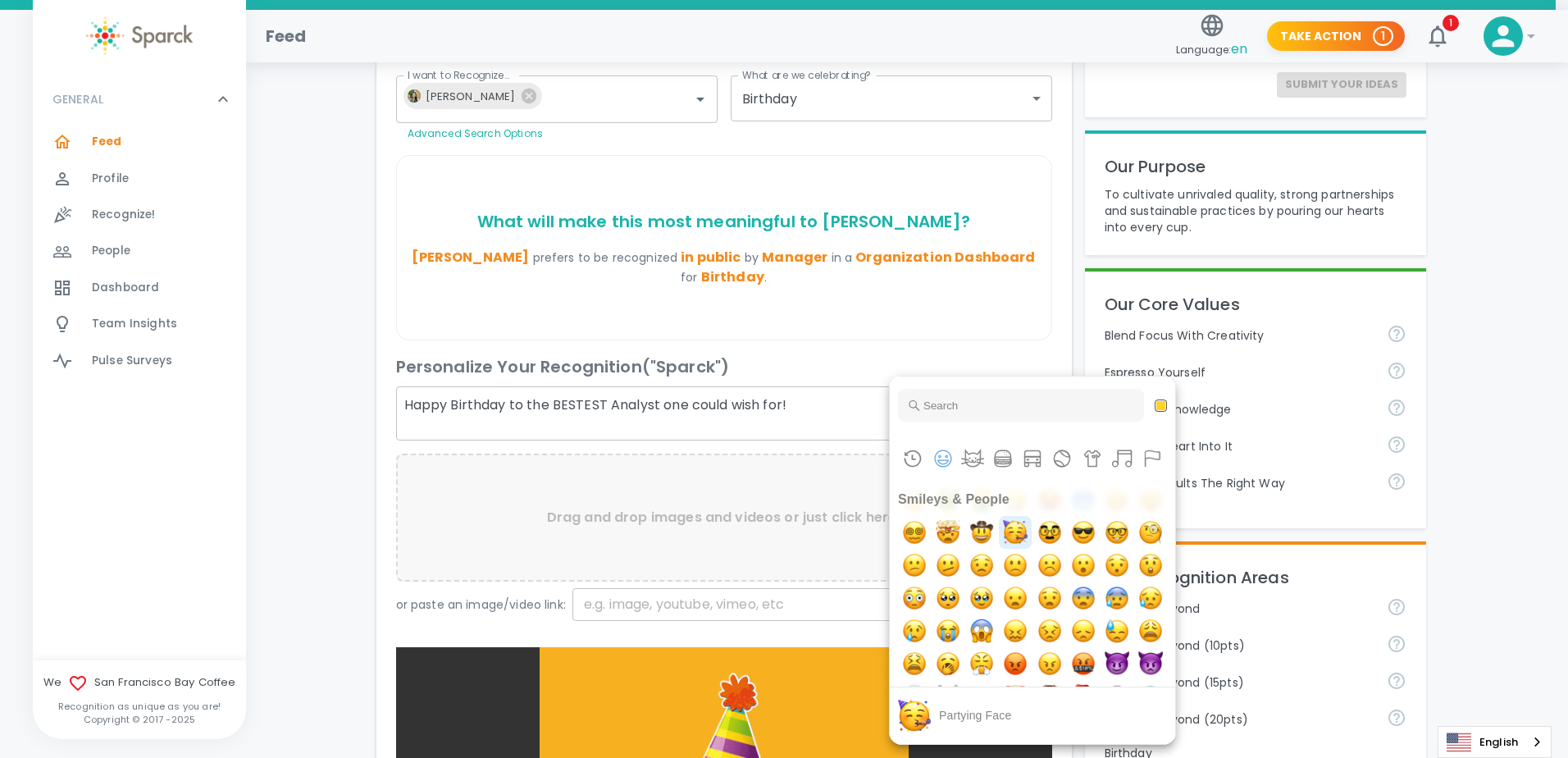
click at [1031, 549] on img "partying face" at bounding box center [1015, 533] width 33 height 33
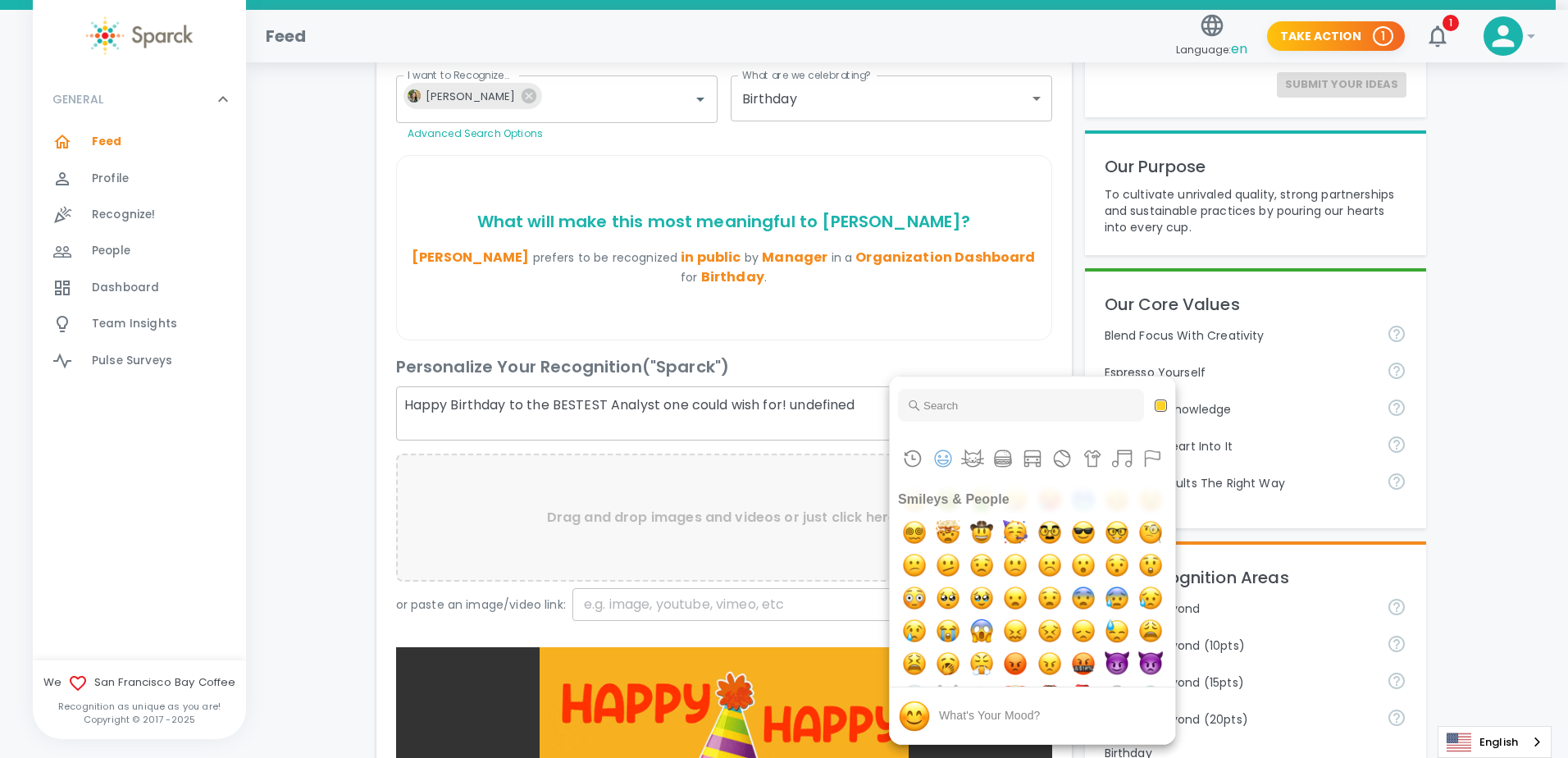
click at [871, 410] on div at bounding box center [784, 379] width 1568 height 758
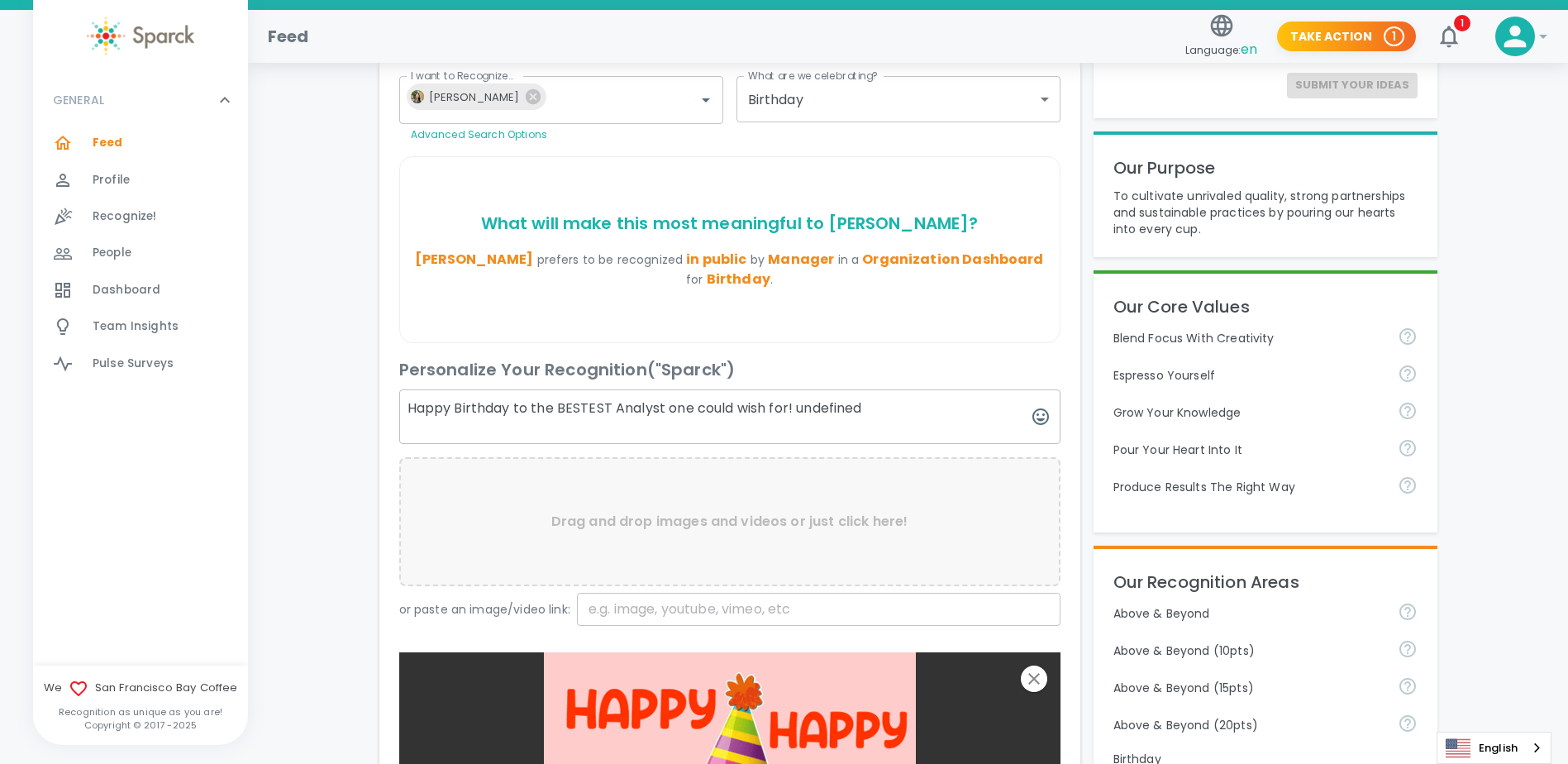
click at [870, 410] on textarea "Happy Birthday to the BESTEST Analyst one could wish for! undefined" at bounding box center [730, 417] width 661 height 55
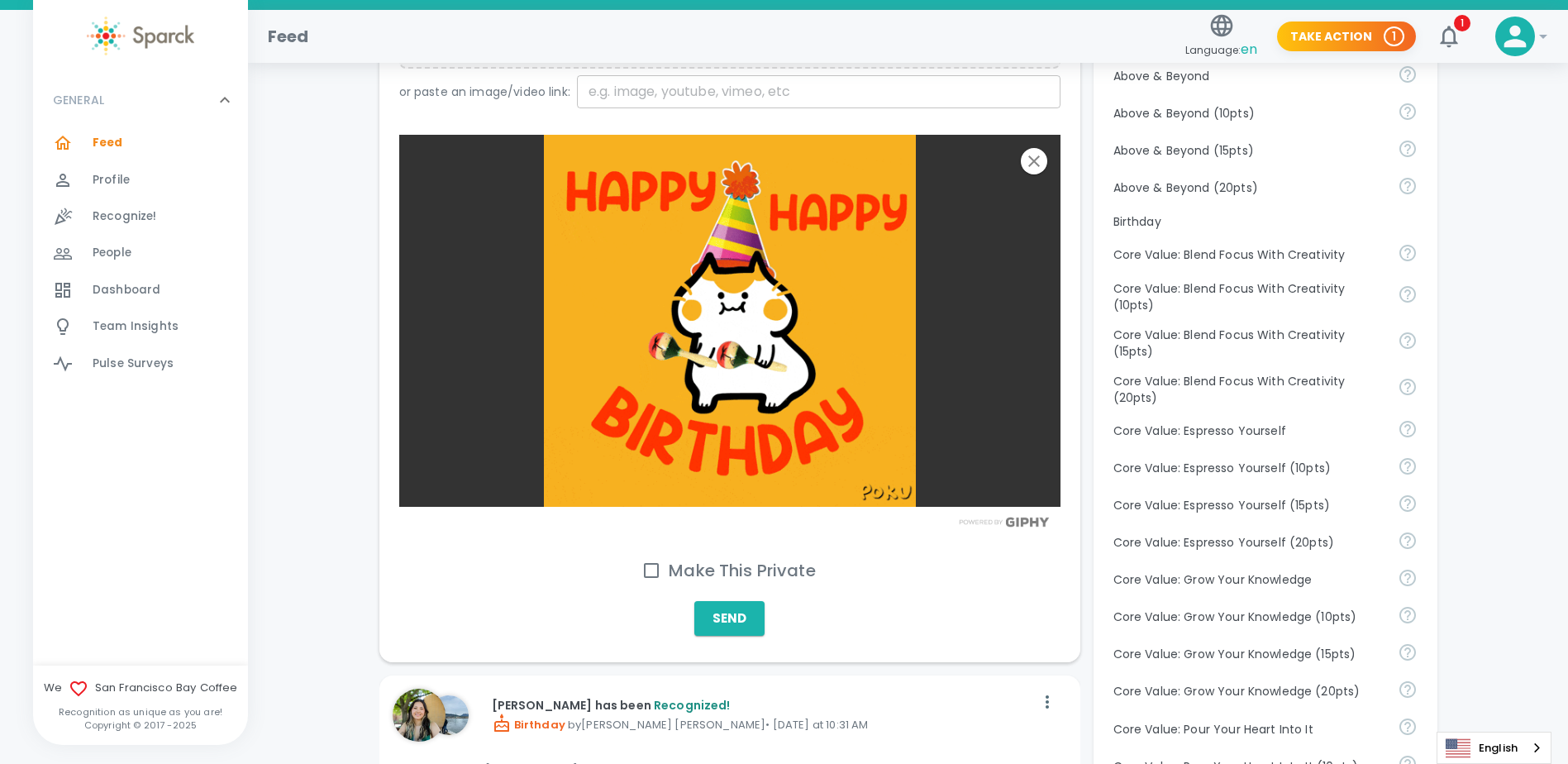
scroll to position [992, 0]
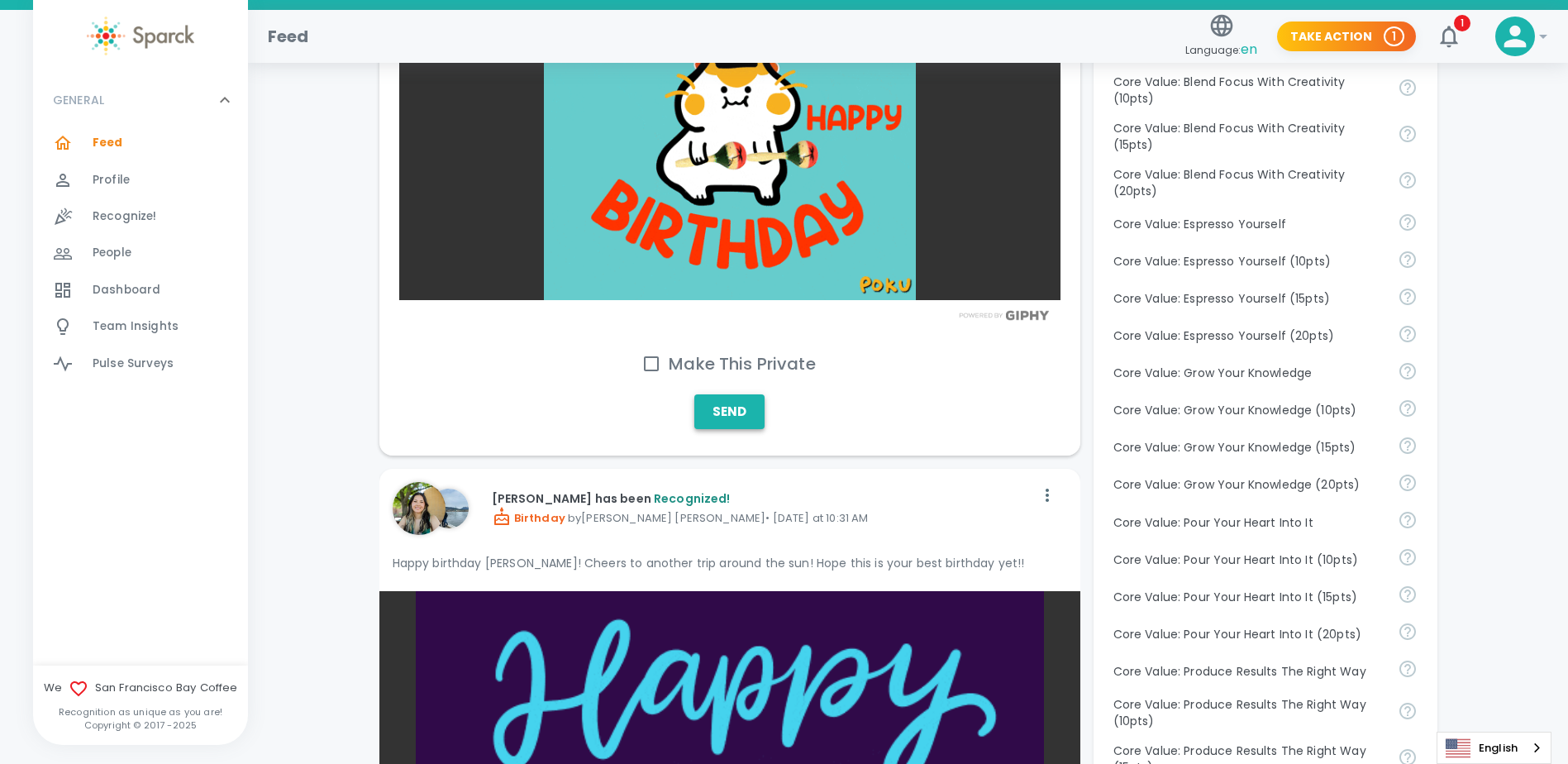
type textarea "Happy Birthday to the BESTEST Analyst one could wish for! Happiest of birthday …"
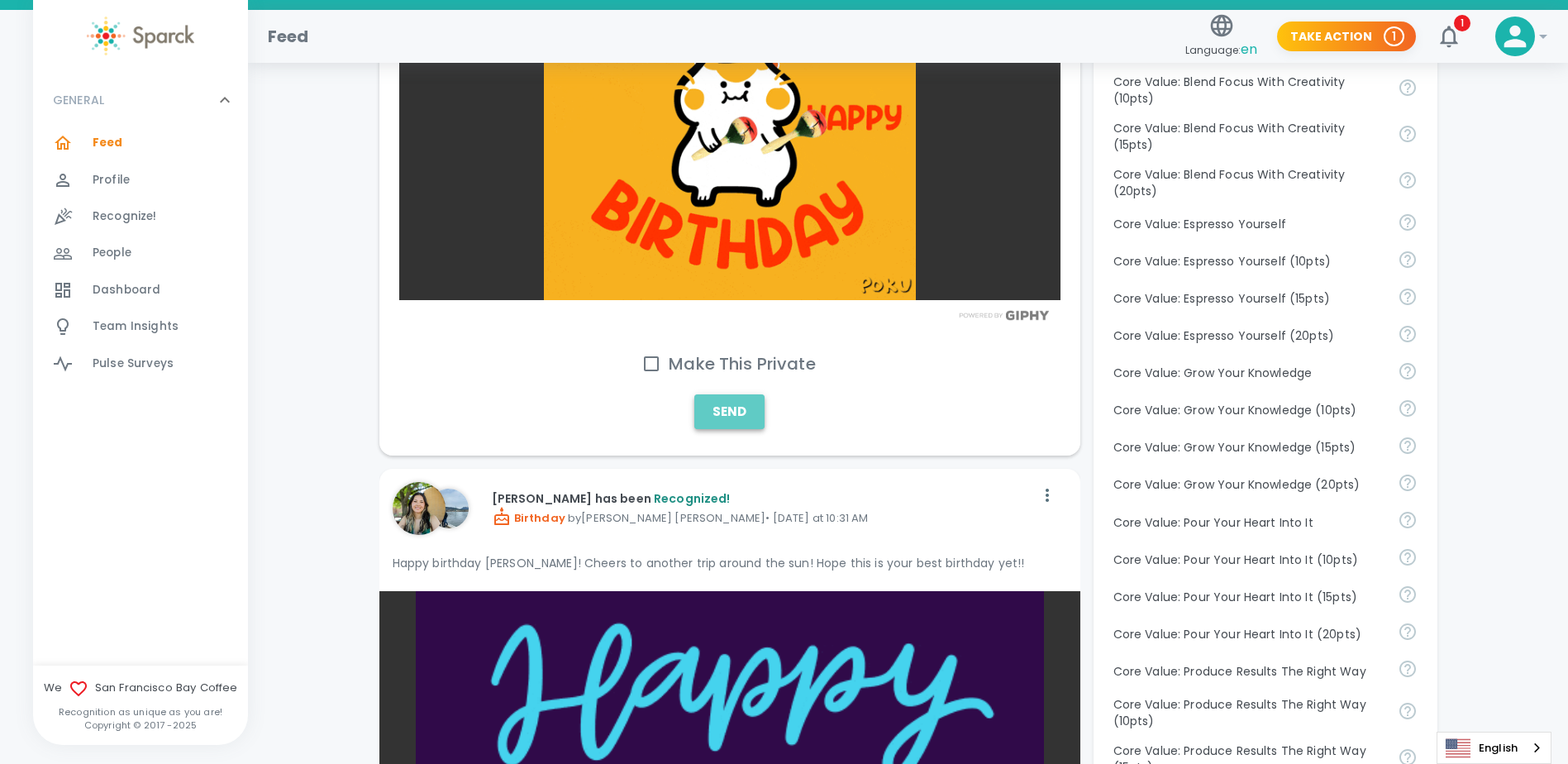
click at [730, 394] on button "Send" at bounding box center [729, 412] width 70 height 35
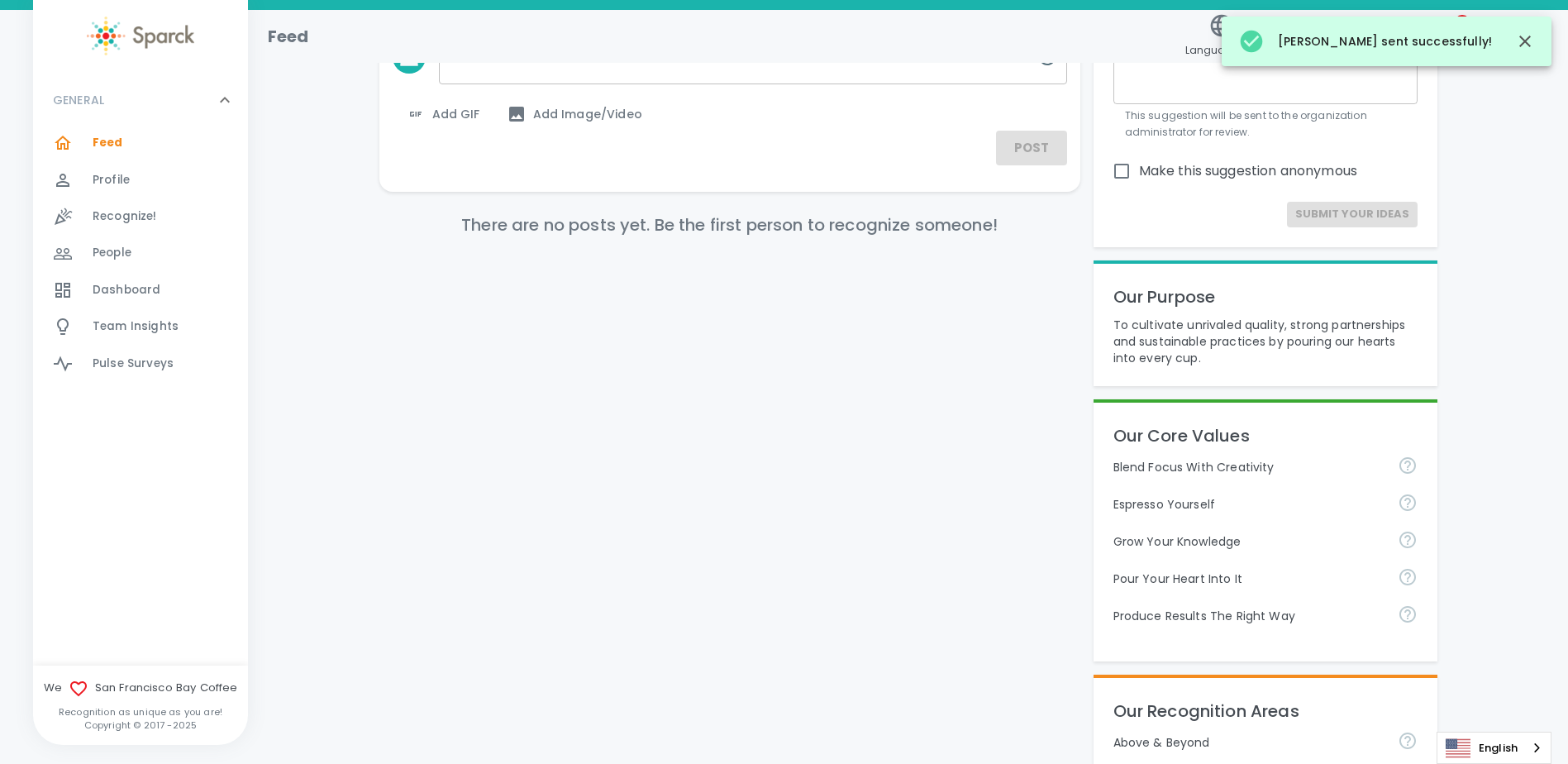
scroll to position [0, 0]
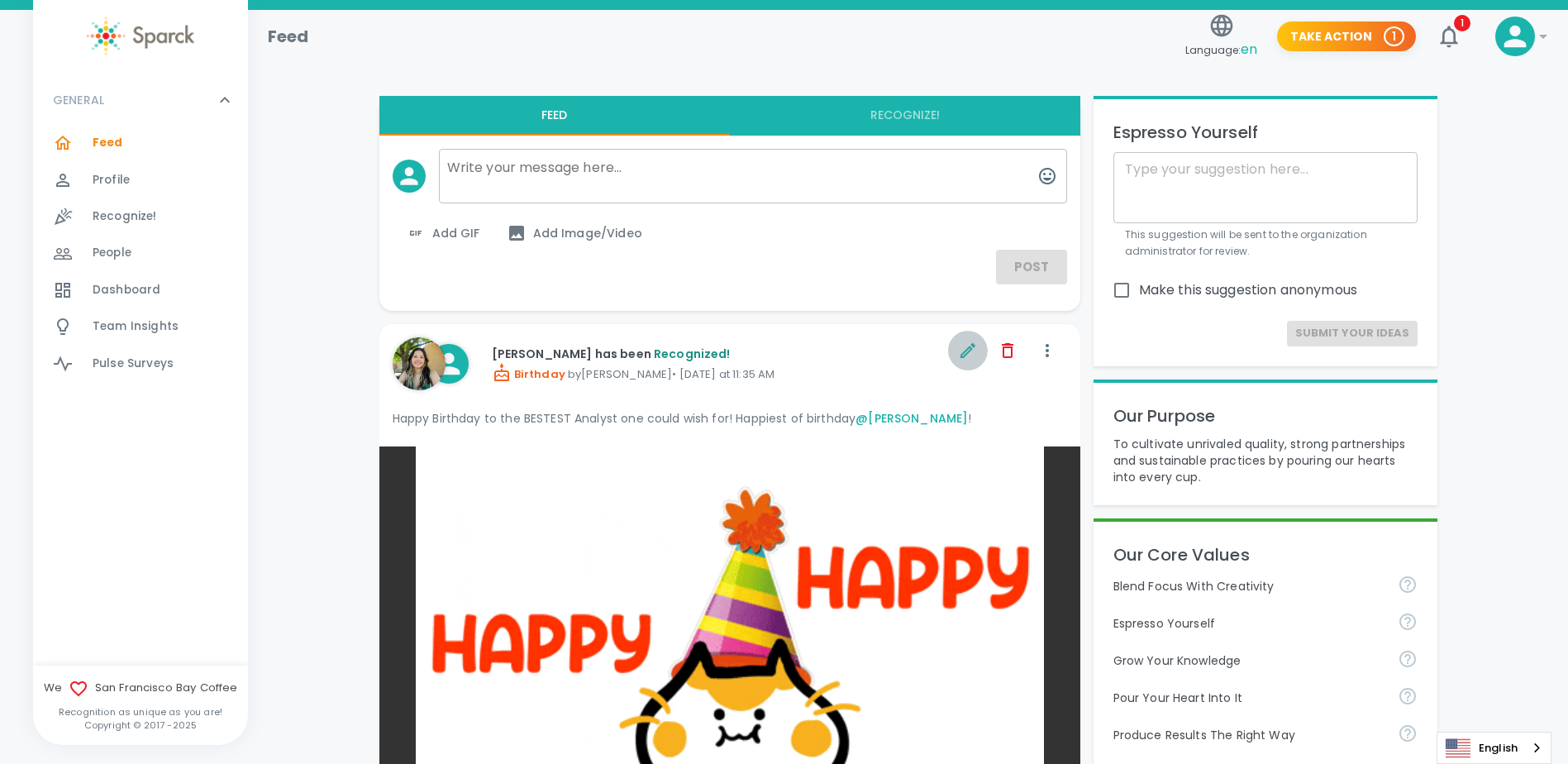
click at [971, 355] on icon "button" at bounding box center [968, 350] width 20 height 20
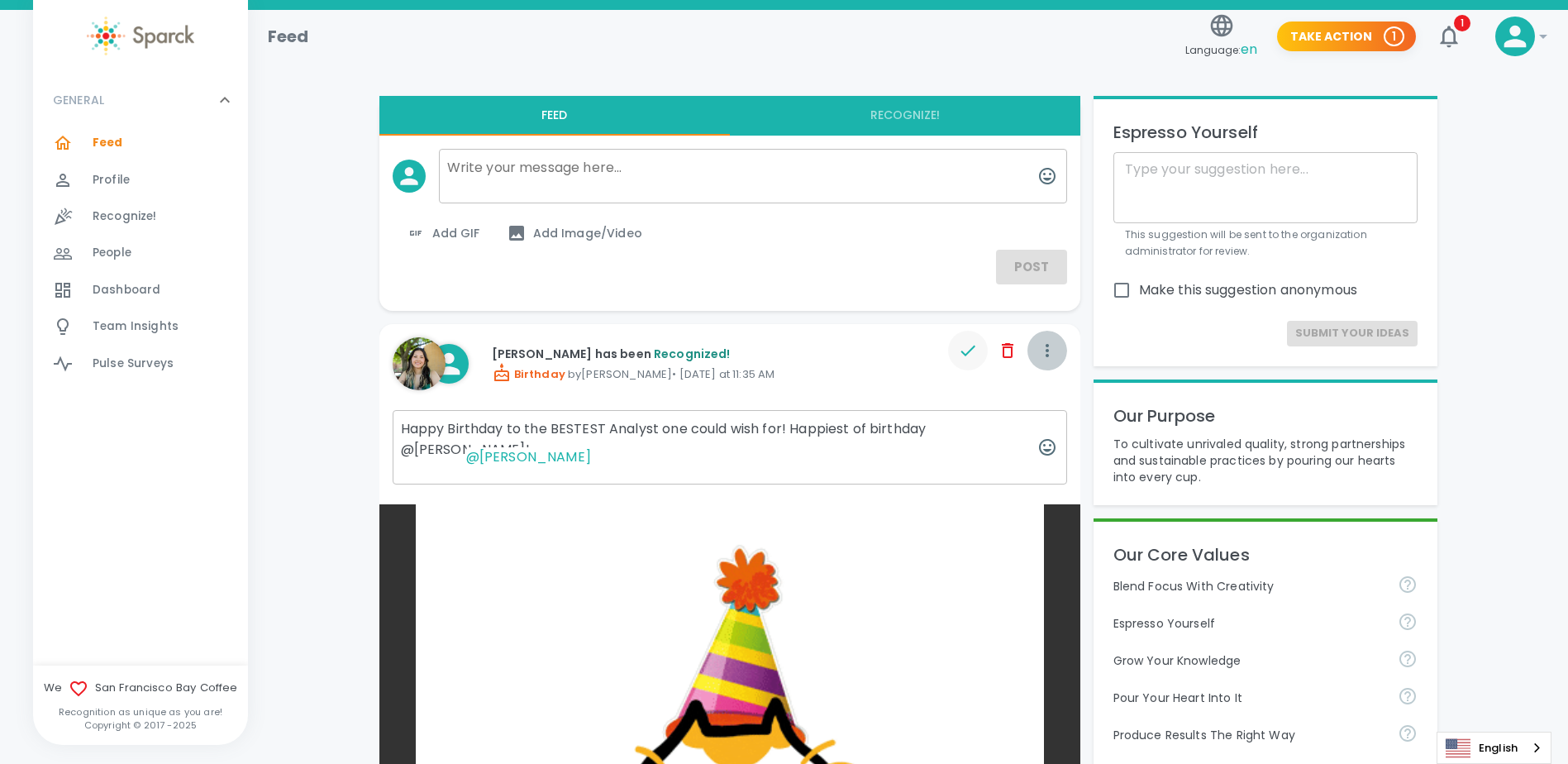
click at [1039, 343] on icon "button" at bounding box center [1047, 350] width 20 height 20
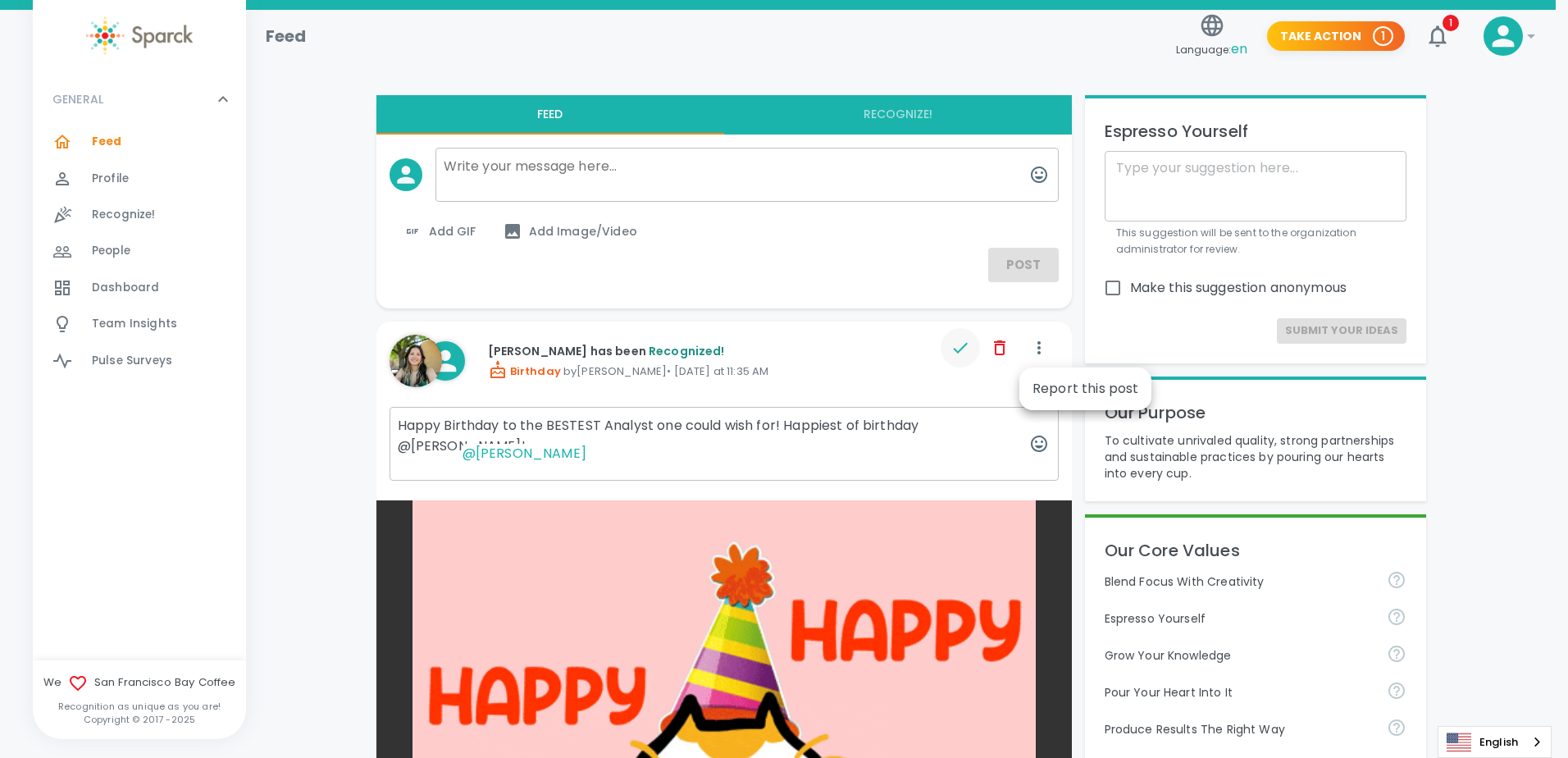
click at [960, 348] on div at bounding box center [784, 379] width 1568 height 758
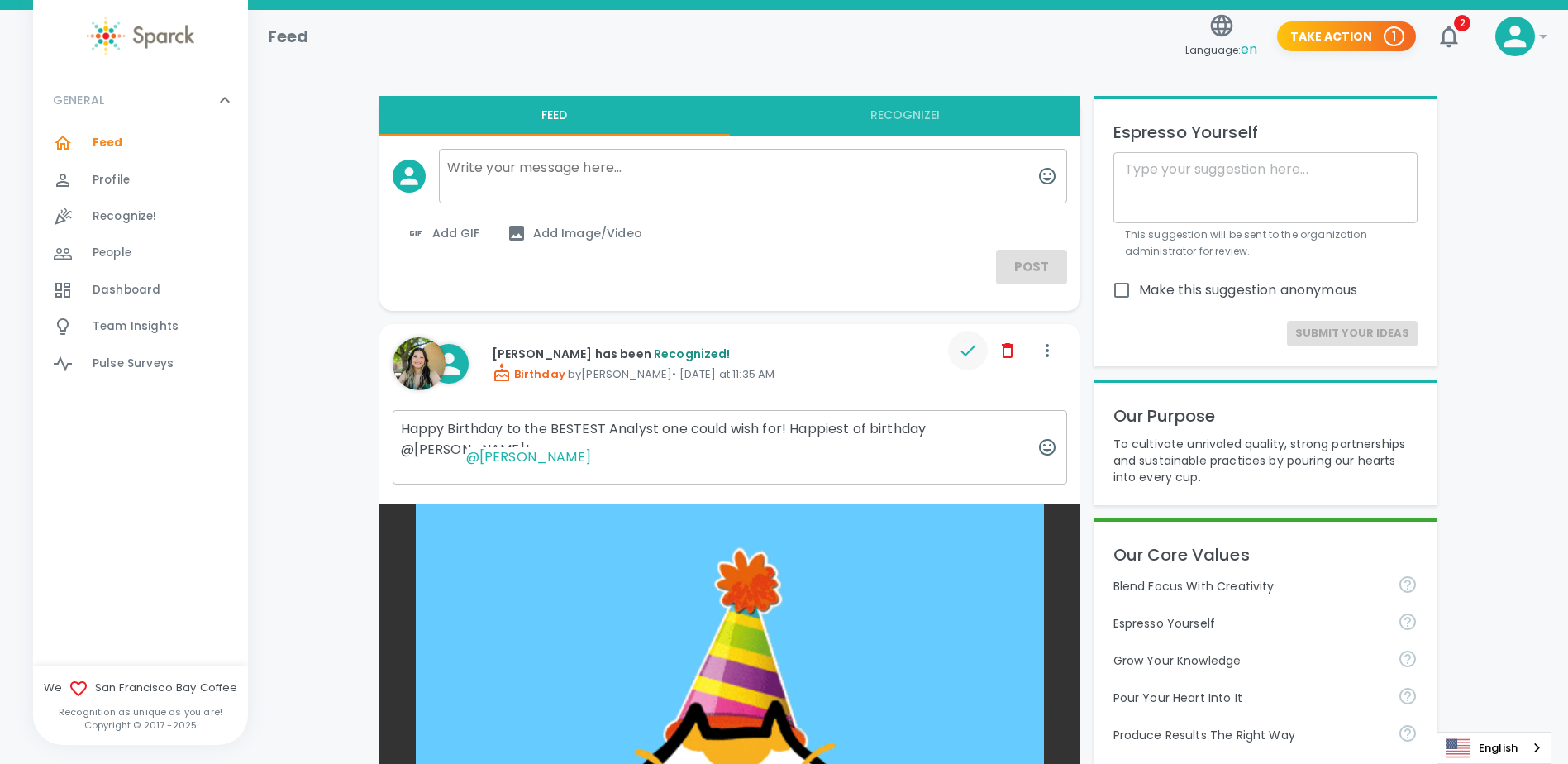
click at [968, 351] on icon "button" at bounding box center [968, 350] width 20 height 20
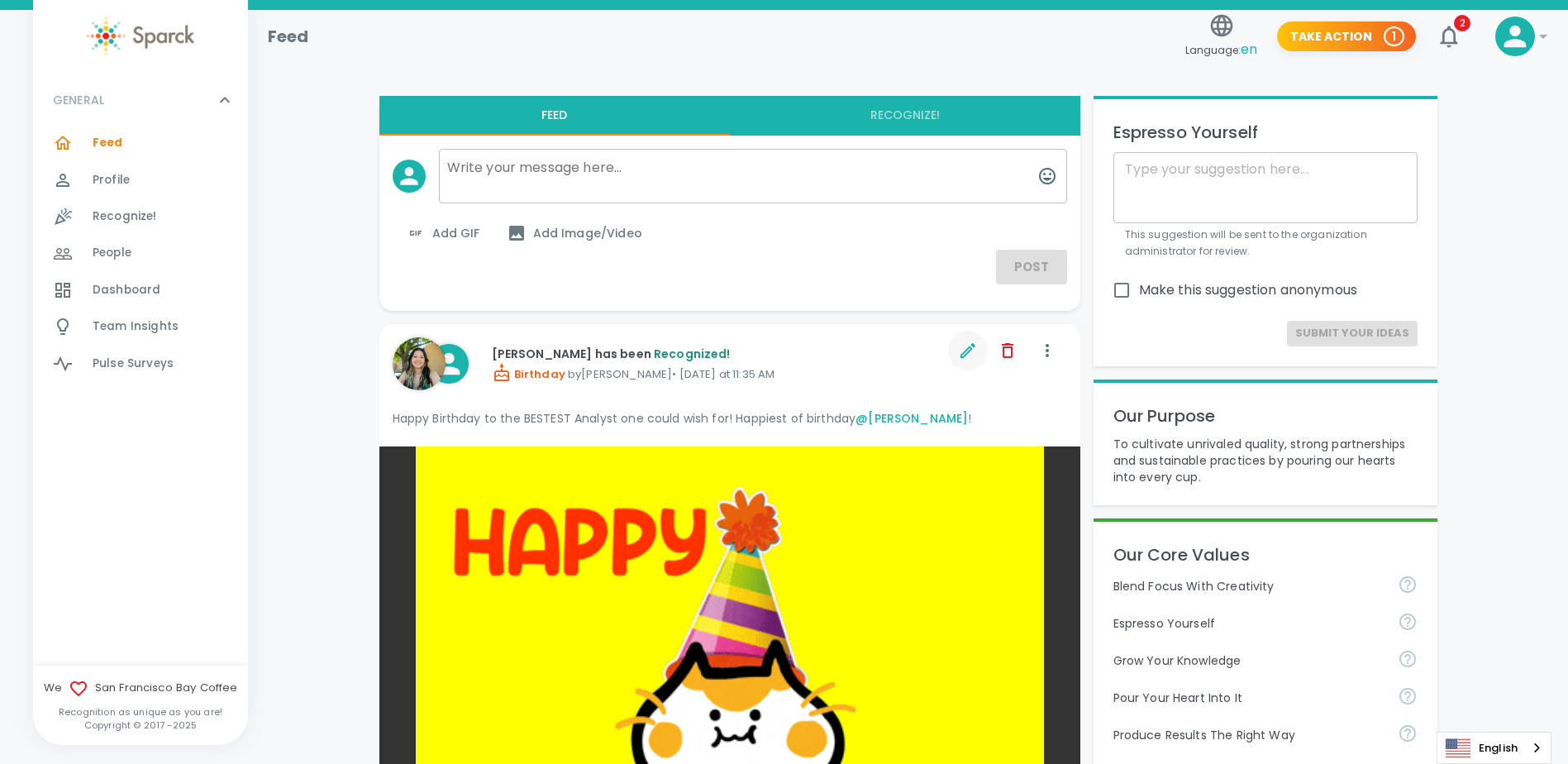
click at [790, 413] on p "Happy Birthday to the BESTEST Analyst one could wish for! Happiest of birthday …" at bounding box center [729, 418] width 674 height 17
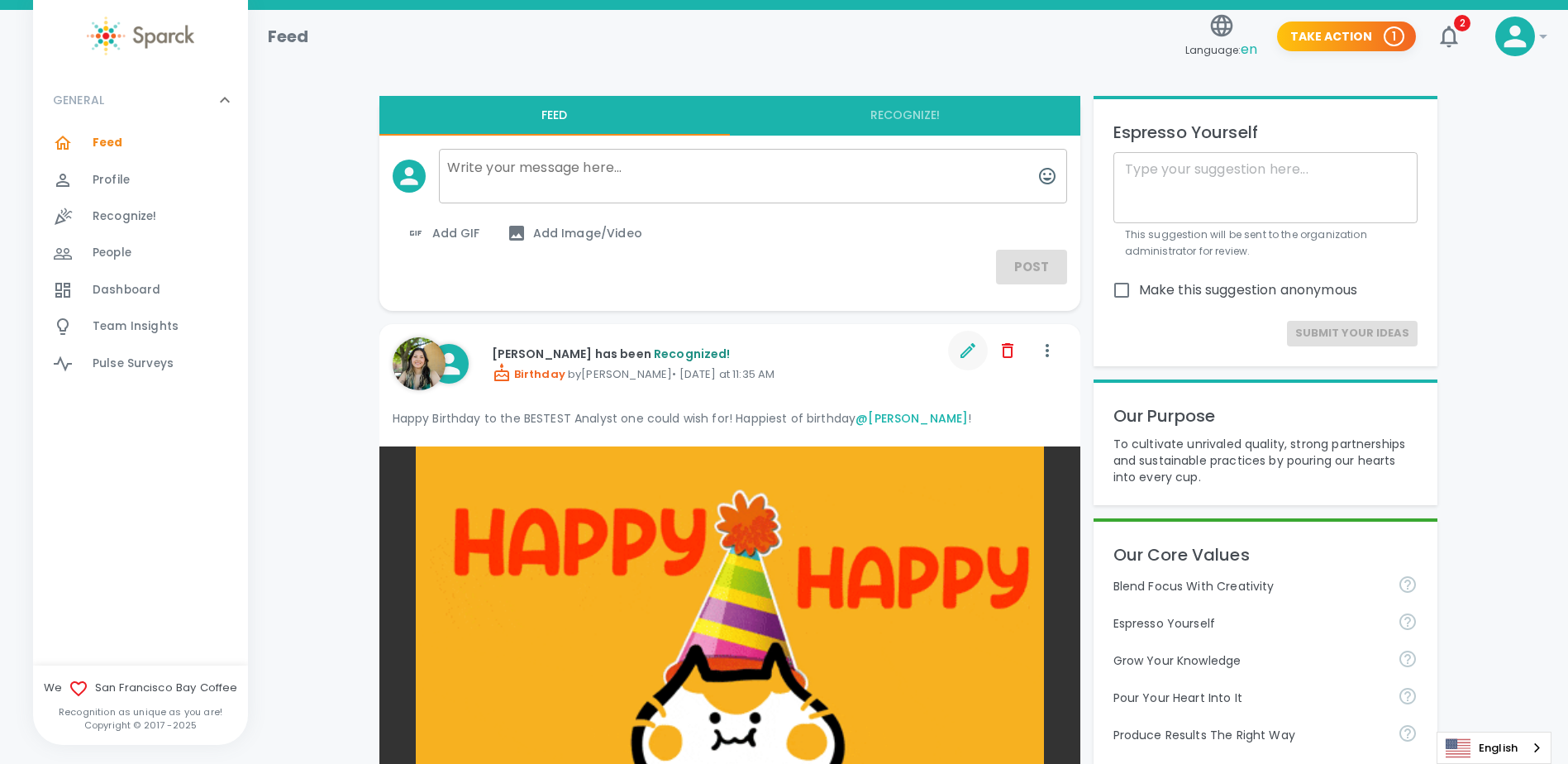
click at [852, 415] on p "Happy Birthday to the BESTEST Analyst one could wish for! Happiest of birthday …" at bounding box center [729, 418] width 674 height 17
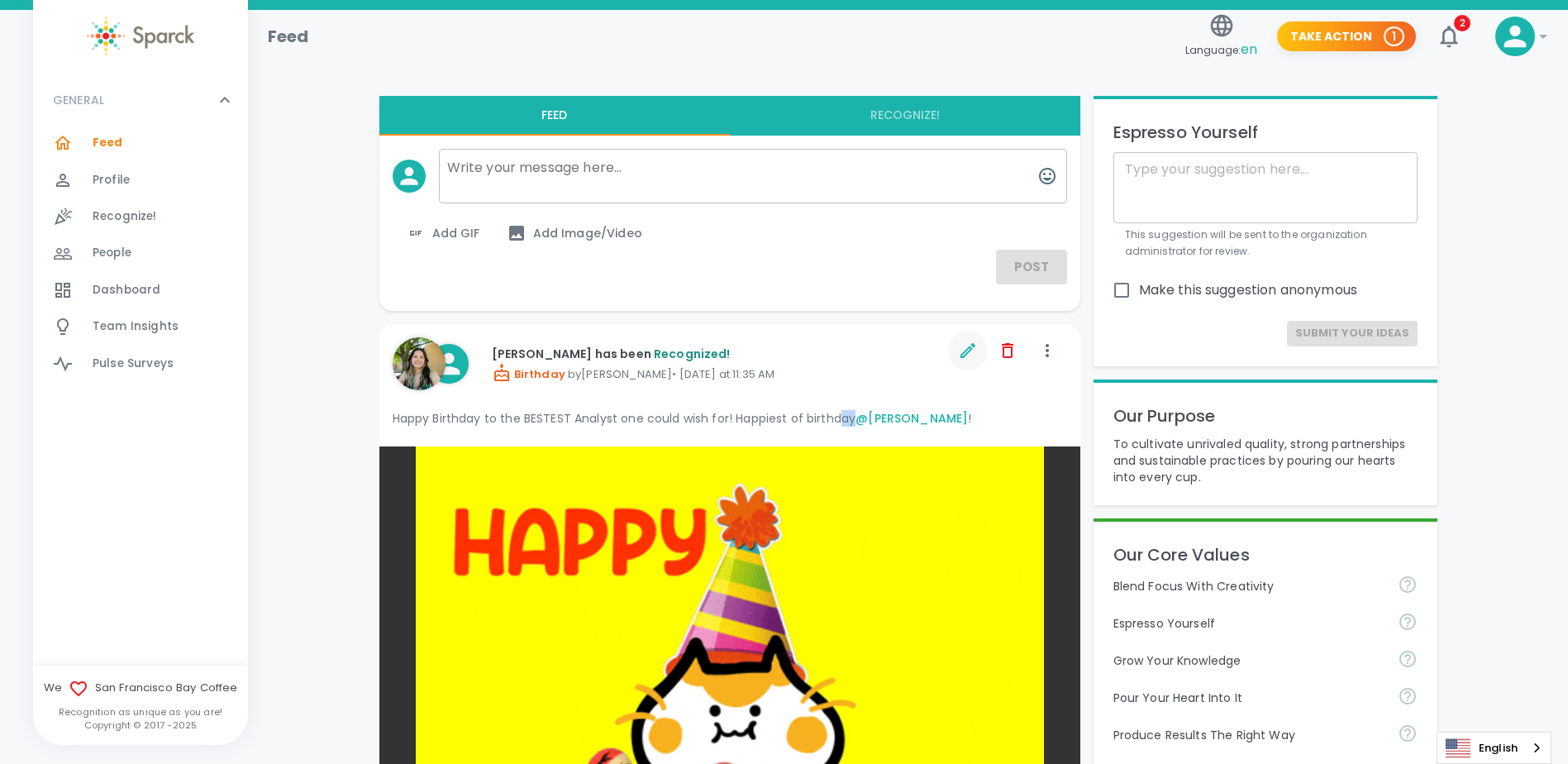
drag, startPoint x: 852, startPoint y: 415, endPoint x: 968, endPoint y: 350, distance: 133.0
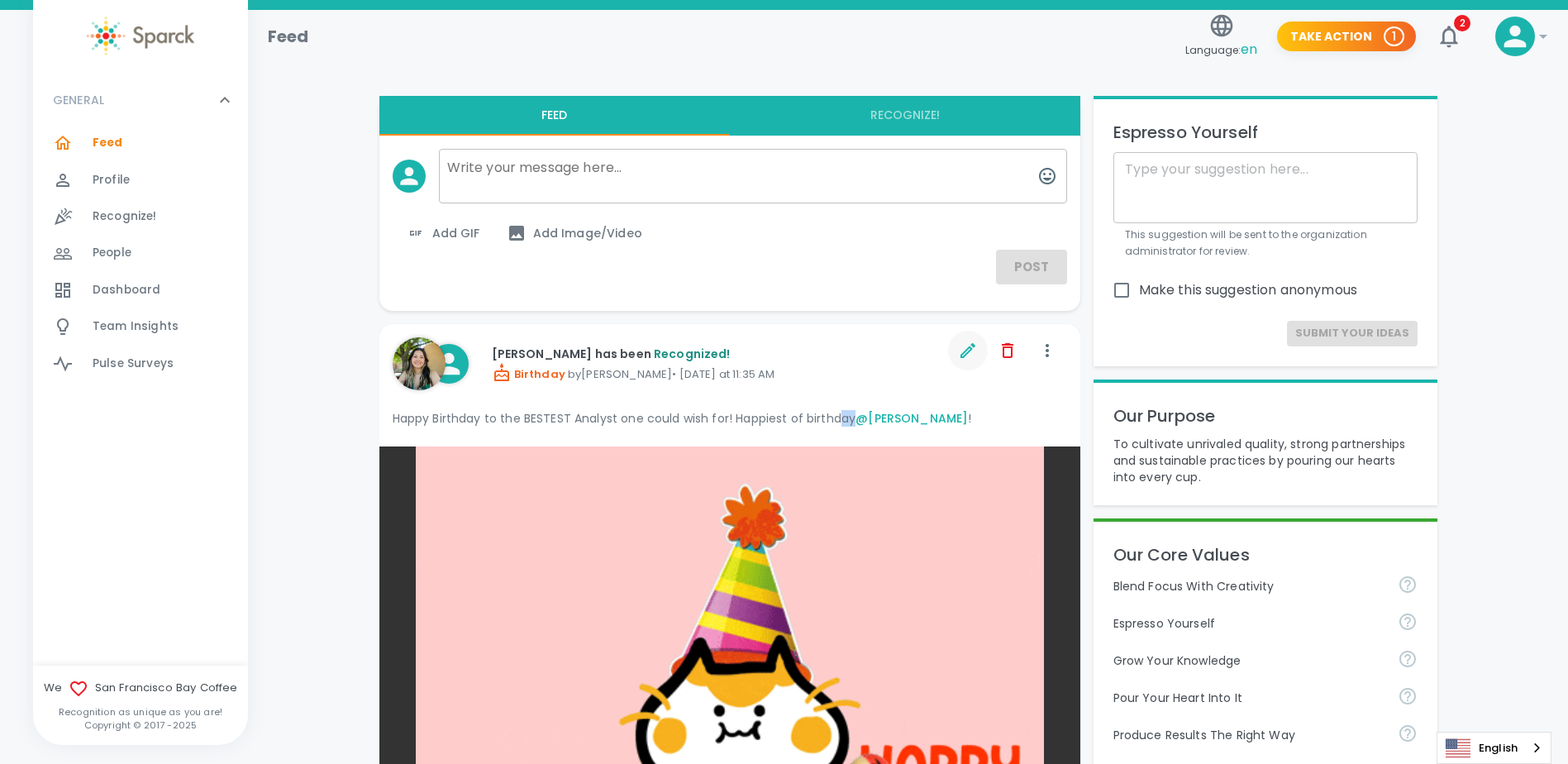
click at [968, 350] on icon "button" at bounding box center [968, 350] width 20 height 20
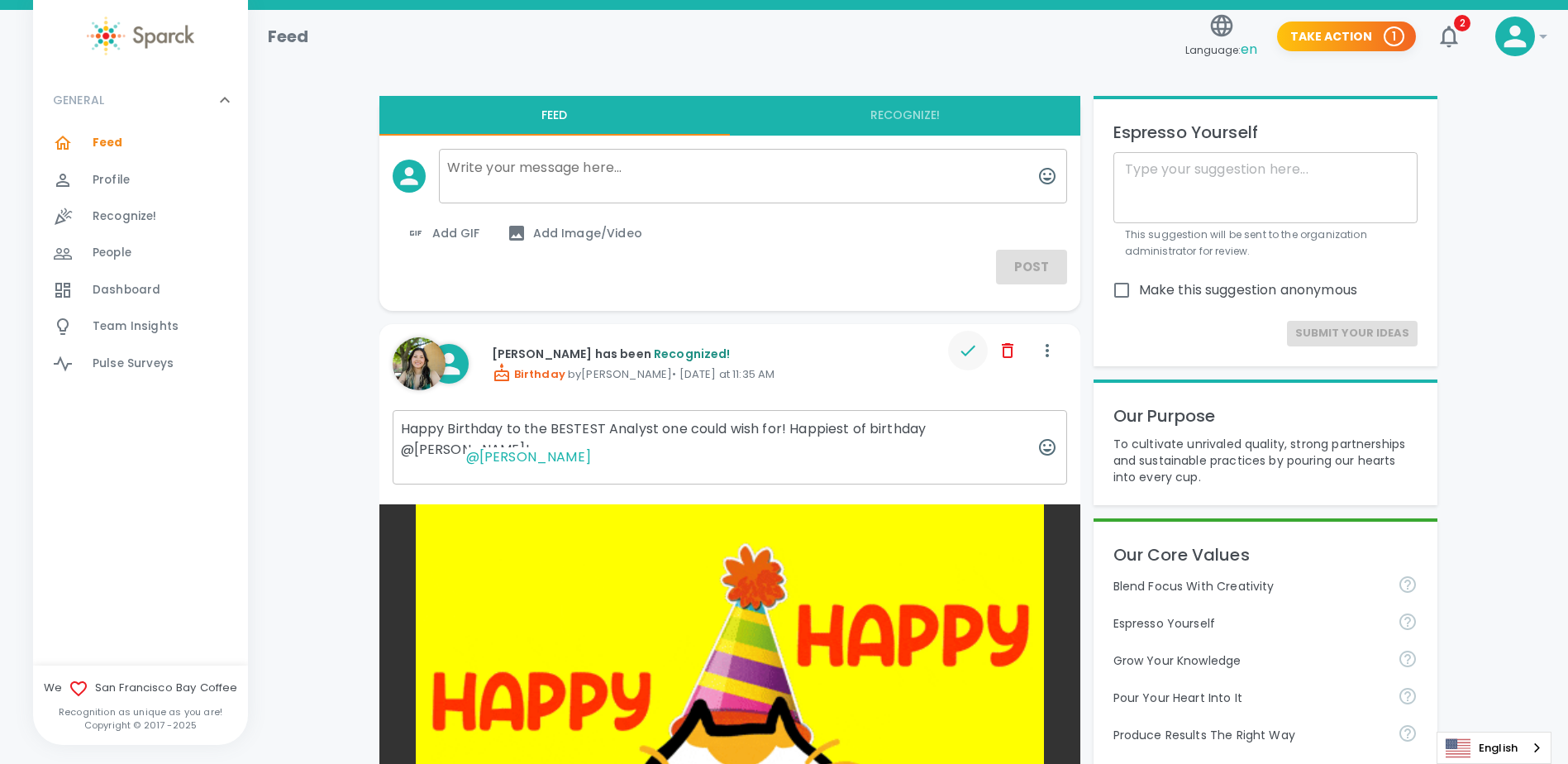
click at [923, 424] on textarea "Happy Birthday to the BESTEST Analyst one could wish for! Happiest of birthday …" at bounding box center [729, 447] width 674 height 75
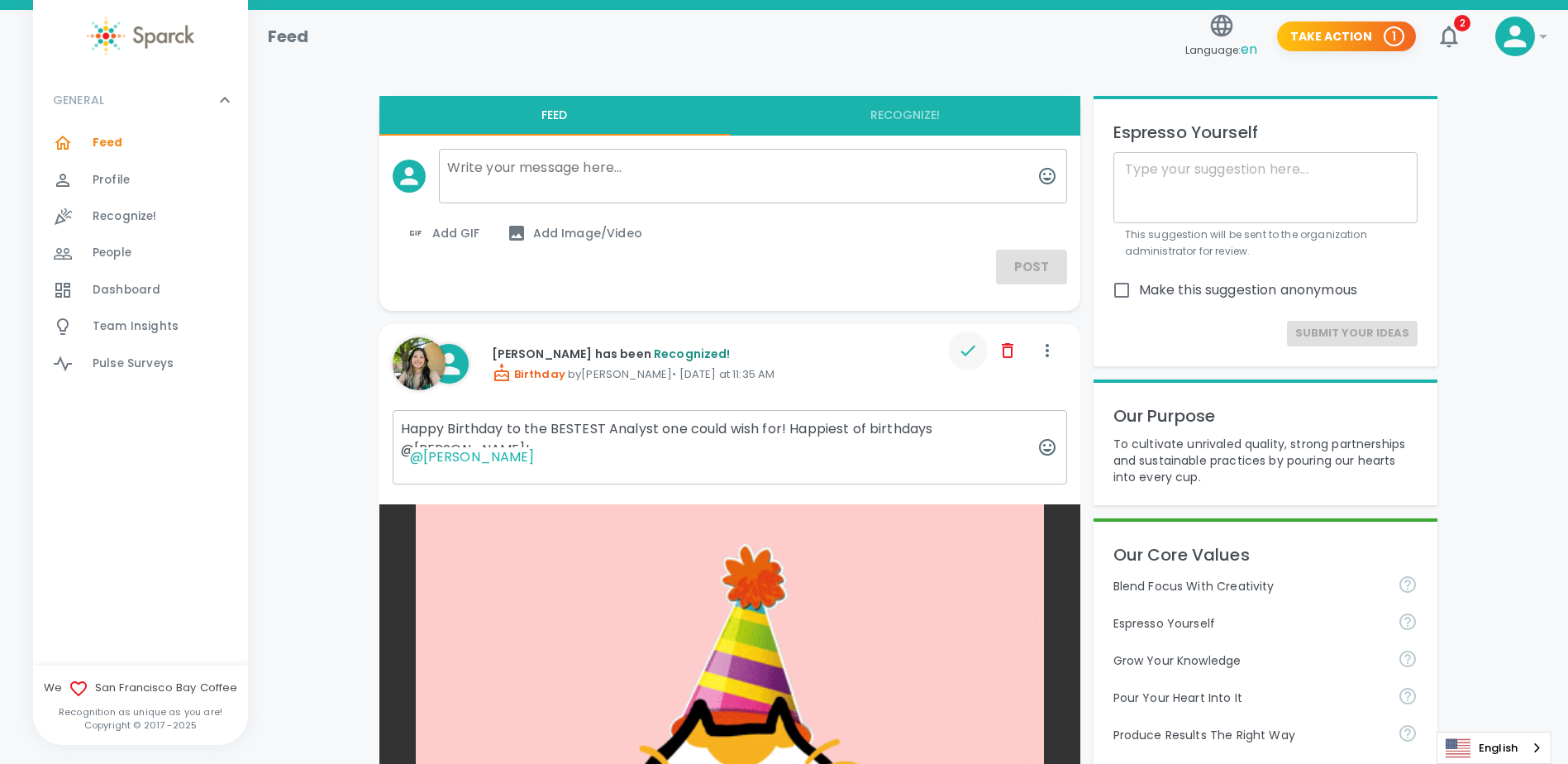
type textarea "Happy Birthday to the BESTEST Analyst one could wish for! Happiest of birthdays…"
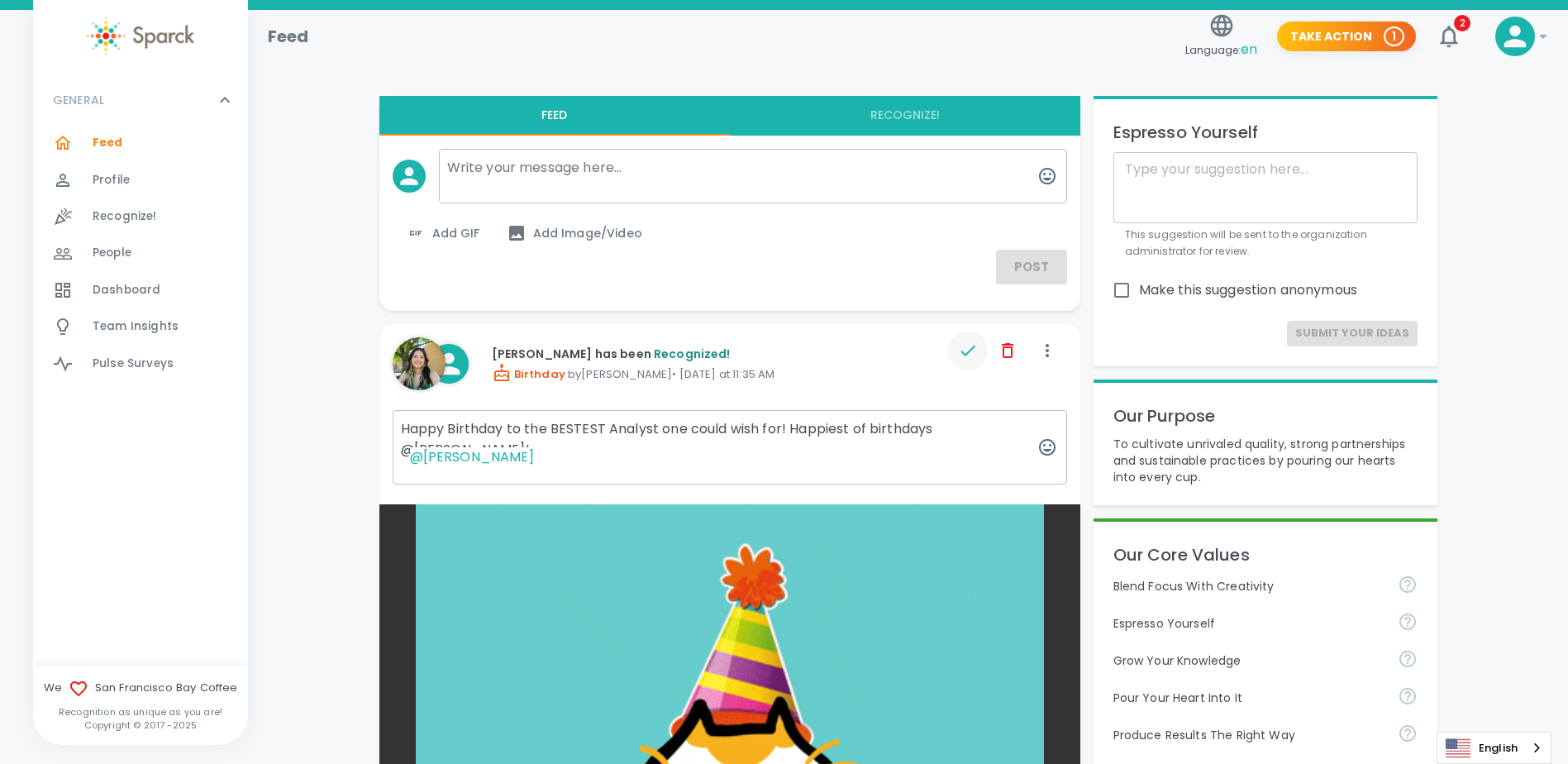
click at [968, 345] on icon "button" at bounding box center [968, 350] width 20 height 20
